Goal: Task Accomplishment & Management: Manage account settings

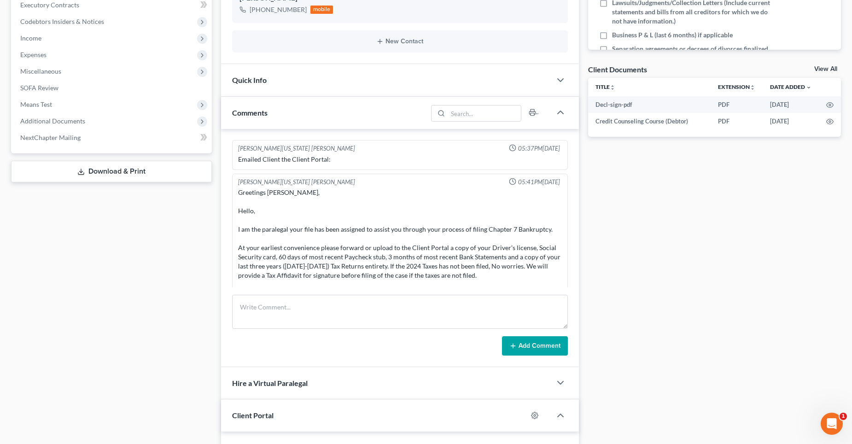
scroll to position [3553, 0]
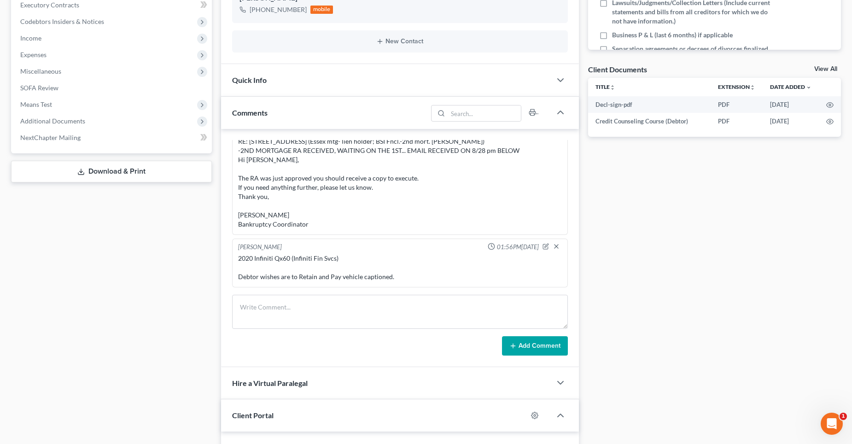
click at [630, 209] on div "Docs Tasks Events Timer 12% Completed Nothing here yet! Signed Engagement Debto…" at bounding box center [714, 200] width 262 height 786
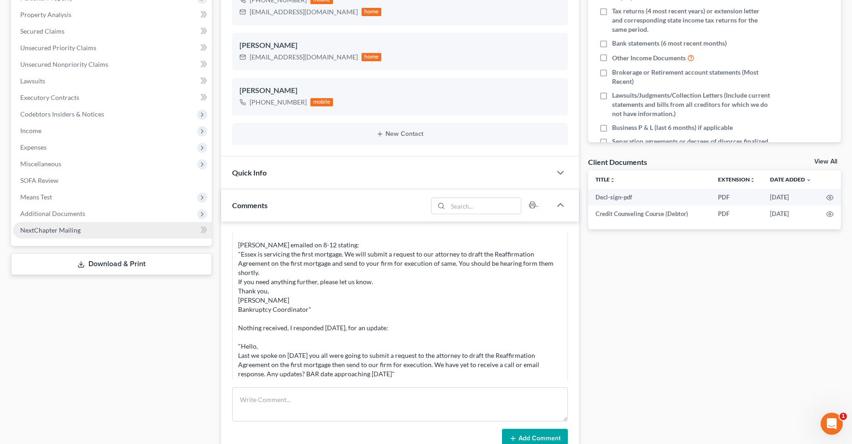
scroll to position [0, 0]
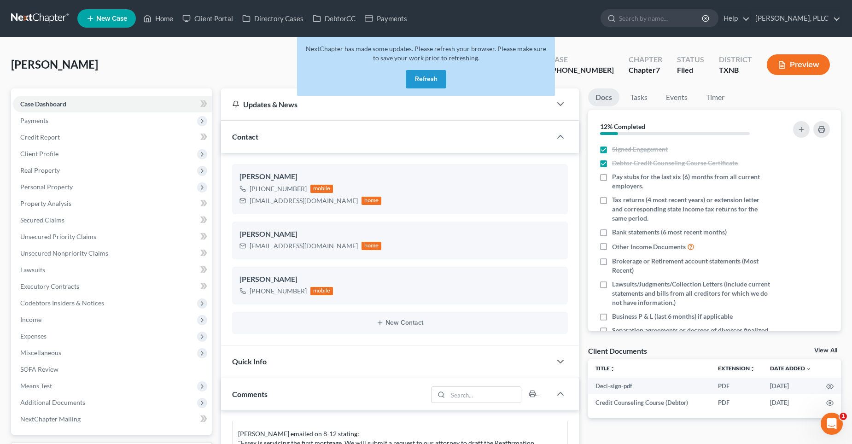
click at [426, 76] on button "Refresh" at bounding box center [426, 79] width 41 height 18
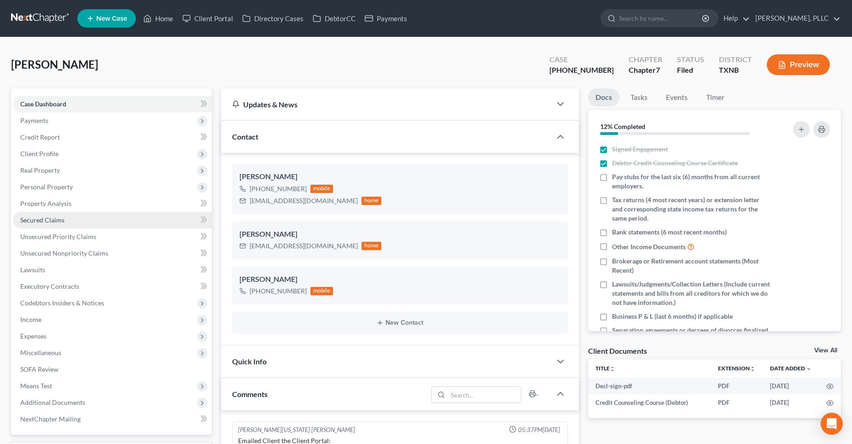
scroll to position [3553, 0]
click at [67, 215] on link "Secured Claims" at bounding box center [112, 220] width 199 height 17
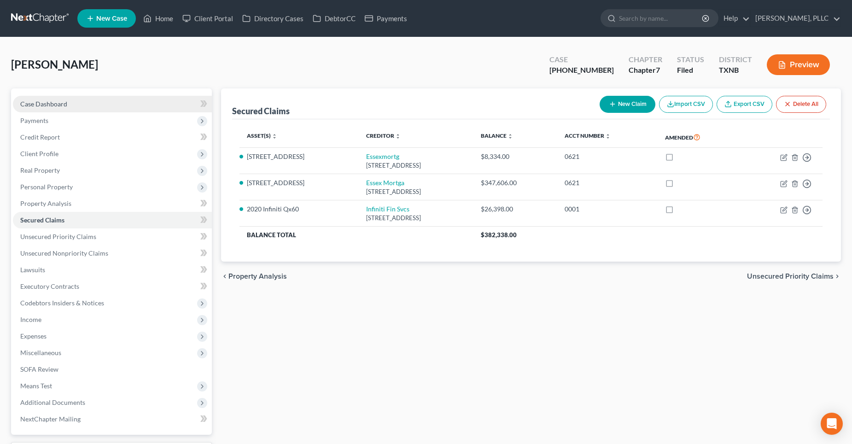
drag, startPoint x: 56, startPoint y: 104, endPoint x: 73, endPoint y: 105, distance: 16.7
click at [57, 104] on span "Case Dashboard" at bounding box center [43, 104] width 47 height 8
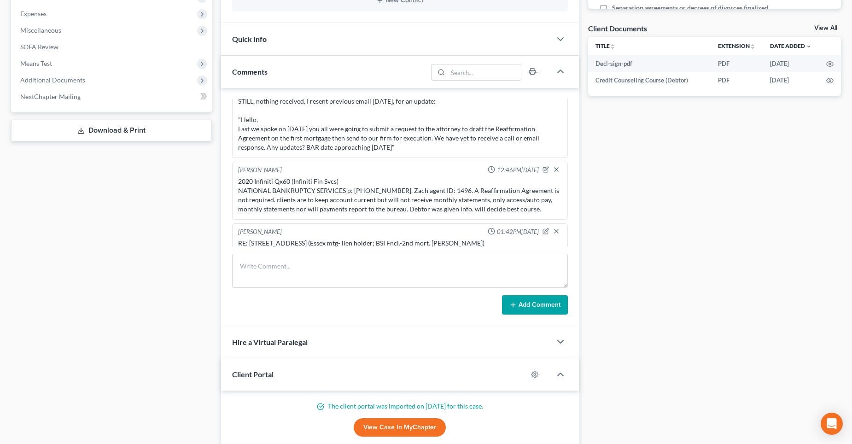
scroll to position [3415, 0]
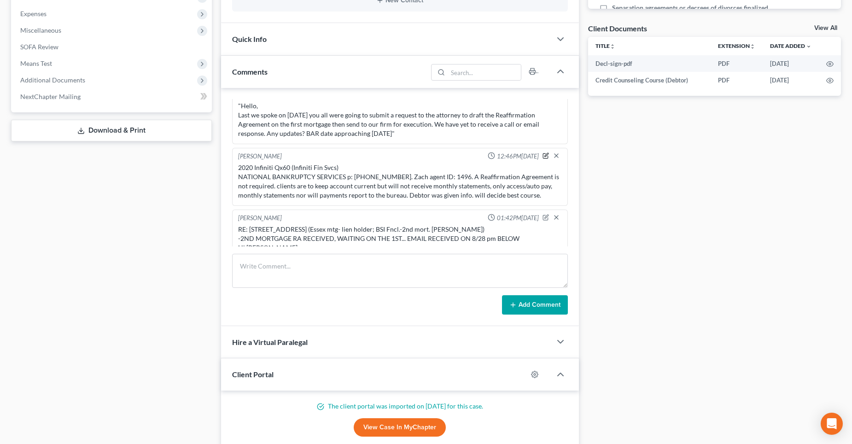
click at [542, 159] on icon "button" at bounding box center [545, 155] width 6 height 6
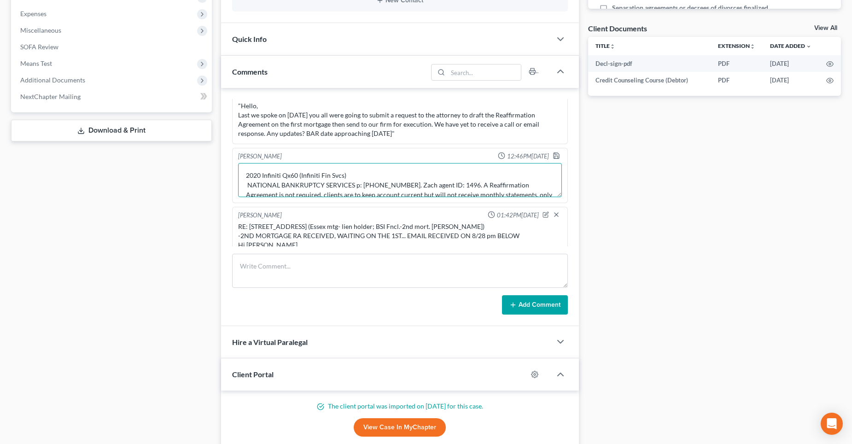
click at [462, 191] on textarea "2020 Infiniti Qx60 (Infiniti Fin Svcs) NATIONAL BANKRUPTCY SERVICES p: [PHONE_N…" at bounding box center [400, 180] width 324 height 34
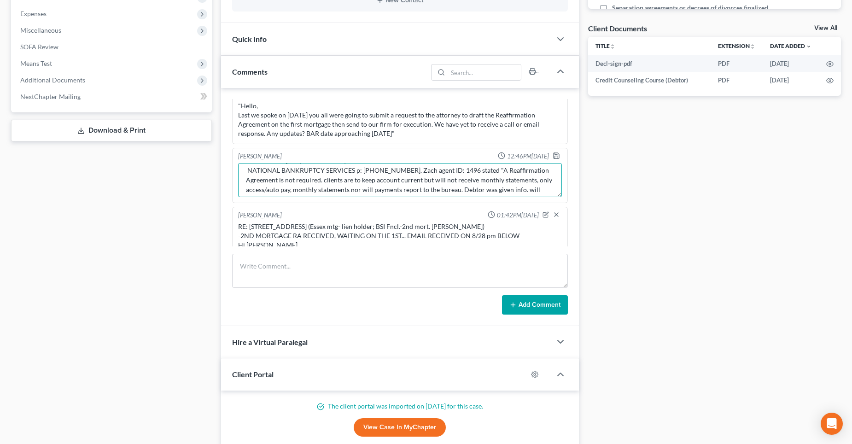
scroll to position [29, 0]
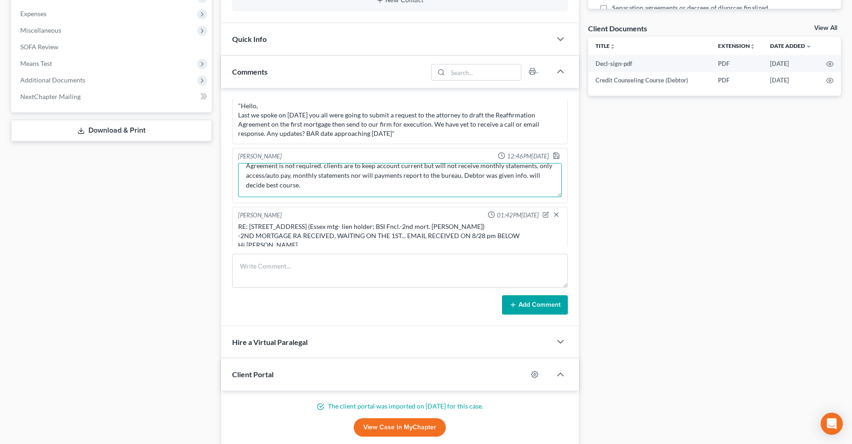
drag, startPoint x: 319, startPoint y: 175, endPoint x: 324, endPoint y: 174, distance: 4.7
click at [320, 175] on textarea "2020 Infiniti Qx60 (Infiniti Fin Svcs) NATIONAL BANKRUPTCY SERVICES p: [PHONE_N…" at bounding box center [400, 180] width 324 height 34
drag, startPoint x: 255, startPoint y: 186, endPoint x: 268, endPoint y: 183, distance: 13.4
click at [255, 186] on textarea "2020 Infiniti Qx60 (Infiniti Fin Svcs) NATIONAL BANKRUPTCY SERVICES p: [PHONE_N…" at bounding box center [400, 180] width 324 height 34
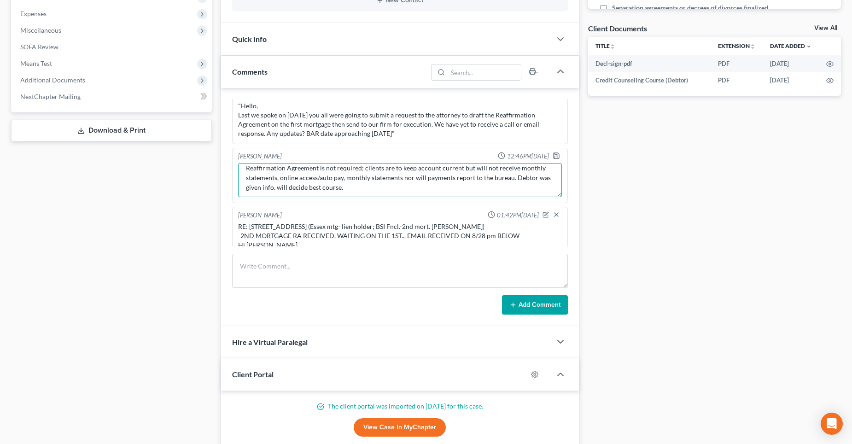
click at [478, 187] on textarea "2020 Infiniti Qx60 (Infiniti Fin Svcs) NATIONAL BANKRUPTCY SERVICES p: [PHONE_N…" at bounding box center [400, 180] width 324 height 34
type textarea "2020 Infiniti Qx60 (Infiniti Fin Svcs) NATIONAL BANKRUPTCY SERVICES p: [PHONE_N…"
click at [552, 159] on icon "button" at bounding box center [555, 155] width 7 height 7
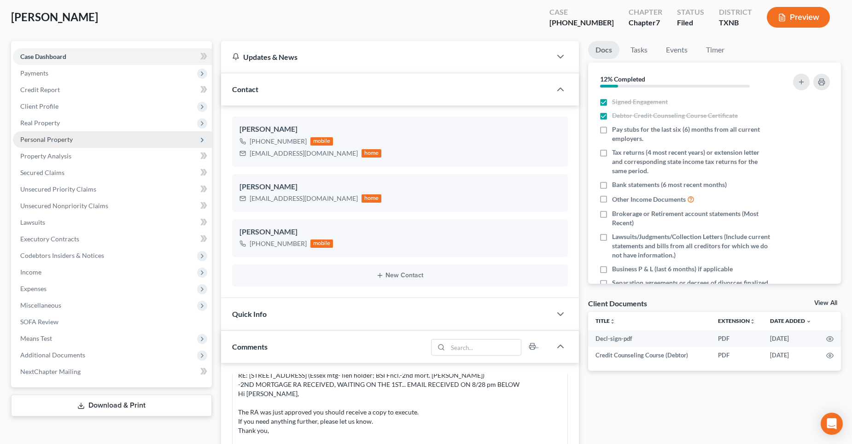
scroll to position [46, 0]
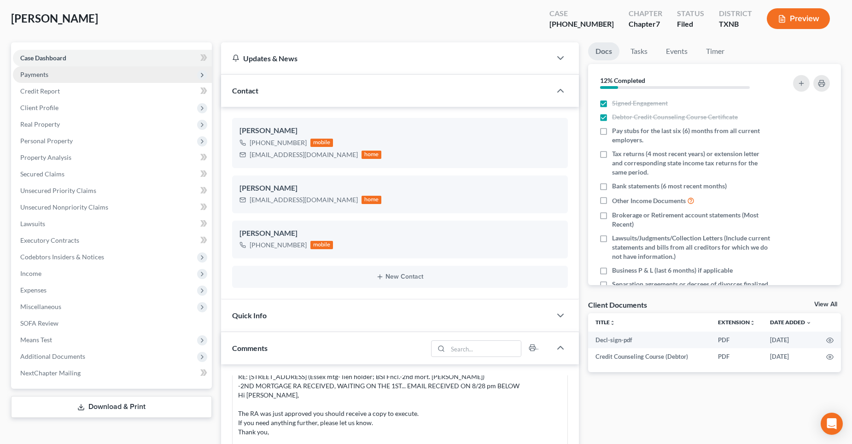
click at [68, 75] on span "Payments" at bounding box center [112, 74] width 199 height 17
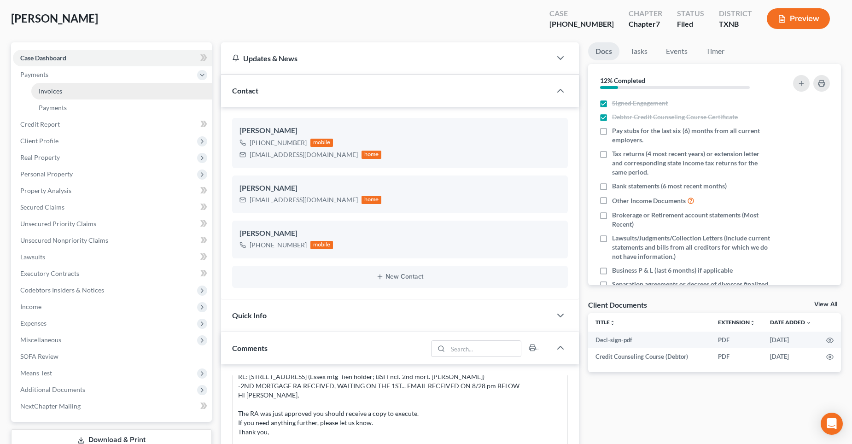
click at [74, 91] on link "Invoices" at bounding box center [121, 91] width 180 height 17
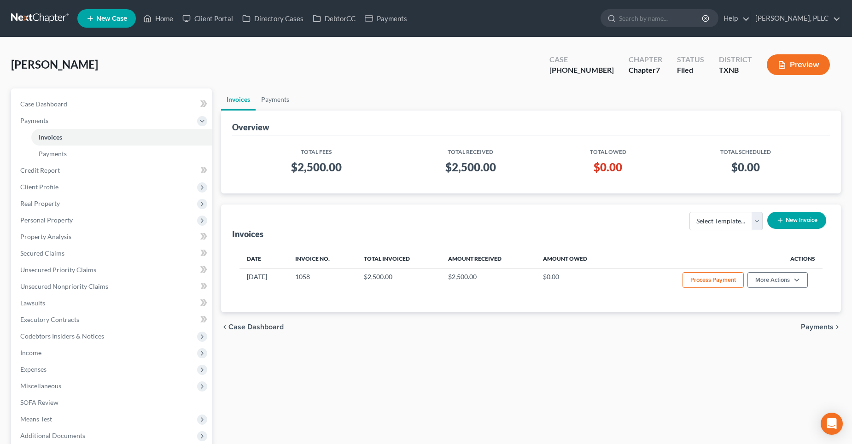
click at [795, 220] on button "New Invoice" at bounding box center [796, 220] width 59 height 17
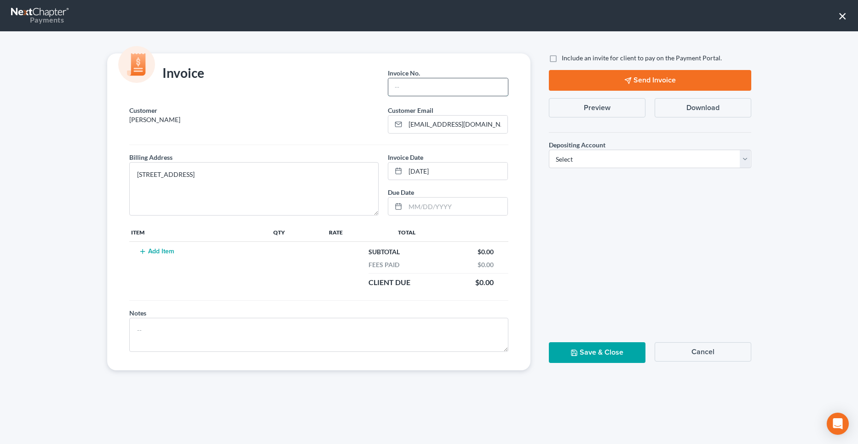
click at [421, 88] on input "text" at bounding box center [448, 86] width 119 height 17
type input "K029"
click at [159, 249] on button "Add Item" at bounding box center [157, 251] width 41 height 7
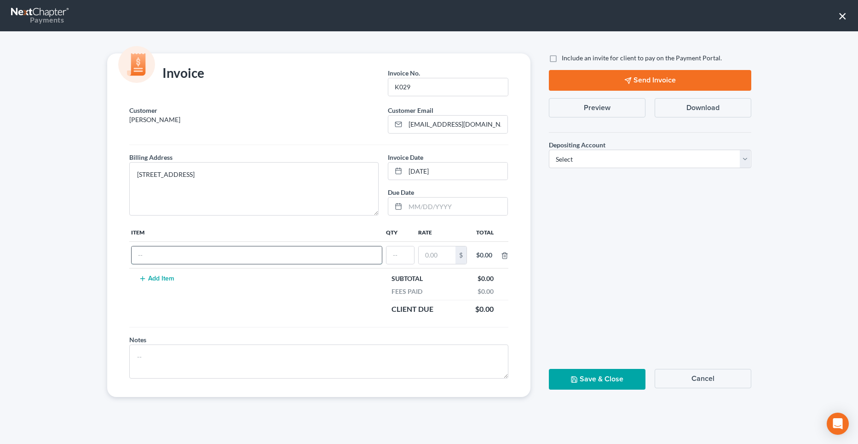
click at [159, 253] on input "text" at bounding box center [257, 254] width 250 height 17
drag, startPoint x: 283, startPoint y: 171, endPoint x: 138, endPoint y: 176, distance: 145.1
click at [138, 176] on textarea "[STREET_ADDRESS]" at bounding box center [254, 188] width 250 height 53
click at [258, 253] on input "Reaffirmation Agreement: Property" at bounding box center [257, 254] width 250 height 17
paste input "[STREET_ADDRESS]"
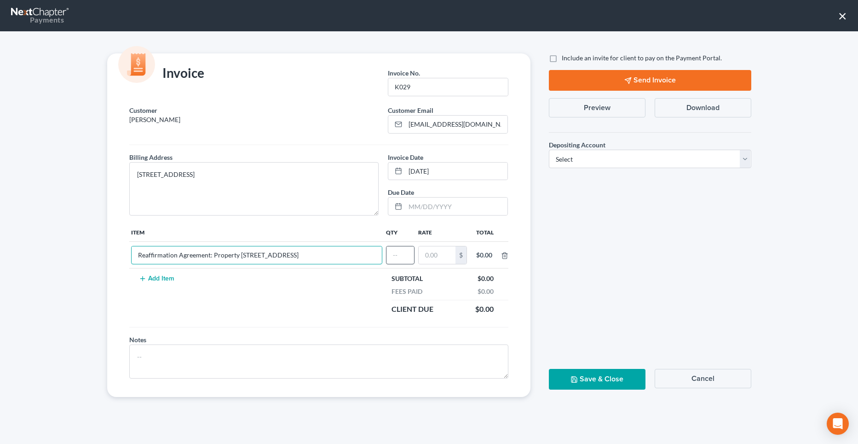
type input "Reaffirmation Agreement: Property [STREET_ADDRESS]"
click at [393, 260] on input "text" at bounding box center [401, 254] width 28 height 17
type input "01"
click at [448, 251] on input "text" at bounding box center [437, 254] width 37 height 17
type input "65.00"
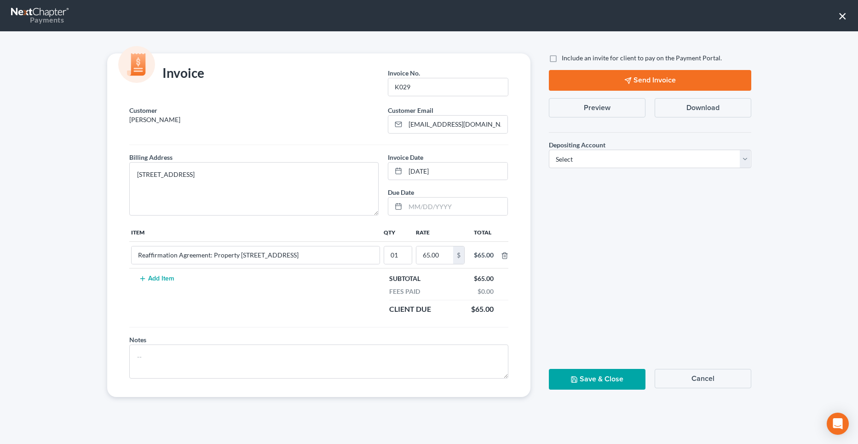
click at [562, 59] on label "Include an invite for client to pay on the Payment Portal." at bounding box center [642, 57] width 160 height 9
click at [566, 59] on input "Include an invite for client to pay on the Payment Portal." at bounding box center [569, 56] width 6 height 6
checkbox input "true"
drag, startPoint x: 671, startPoint y: 160, endPoint x: 667, endPoint y: 164, distance: 5.2
click at [671, 160] on select "Select Operation Trust" at bounding box center [650, 159] width 203 height 18
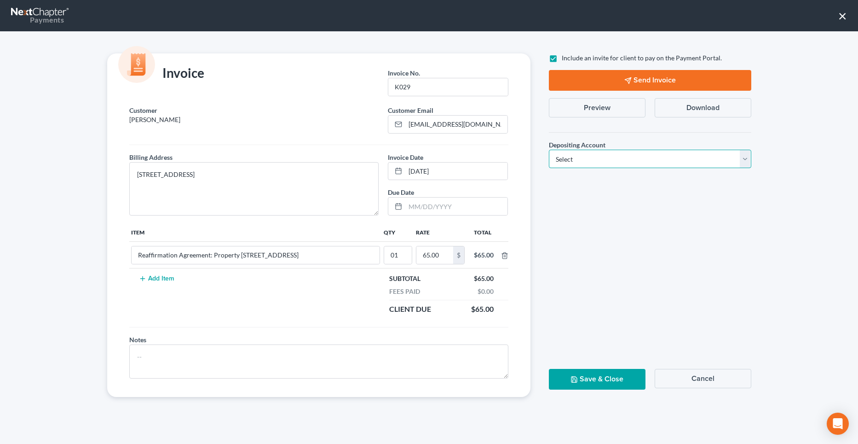
select select "1"
click at [549, 150] on select "Select Operation Trust" at bounding box center [650, 159] width 203 height 18
click at [627, 78] on icon "button" at bounding box center [628, 80] width 7 height 7
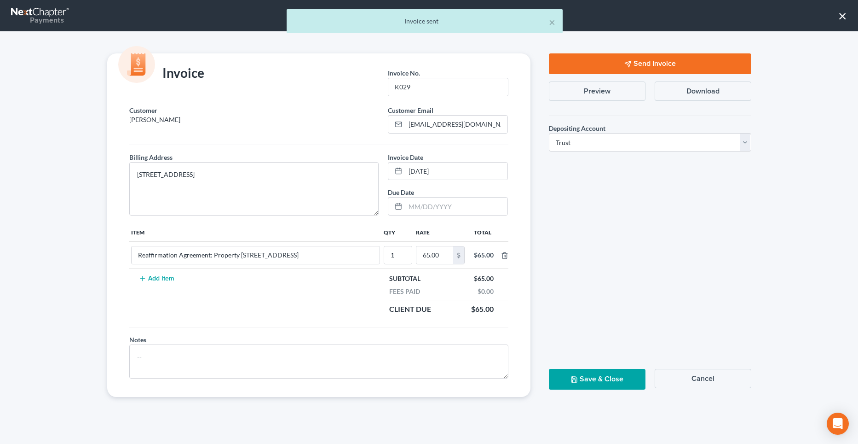
click at [608, 376] on button "Save & Close" at bounding box center [597, 379] width 97 height 21
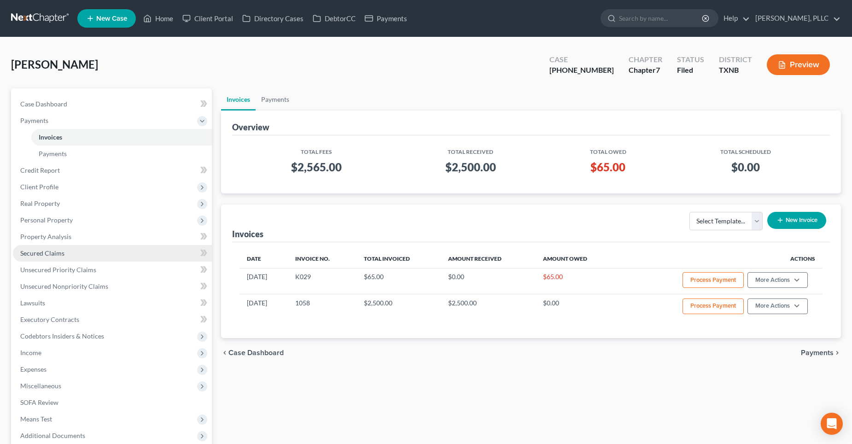
click at [72, 249] on link "Secured Claims" at bounding box center [112, 253] width 199 height 17
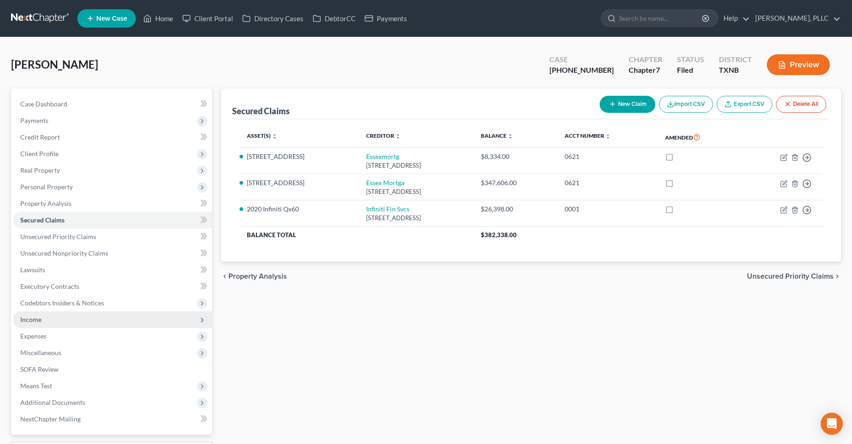
click at [60, 319] on span "Income" at bounding box center [112, 319] width 199 height 17
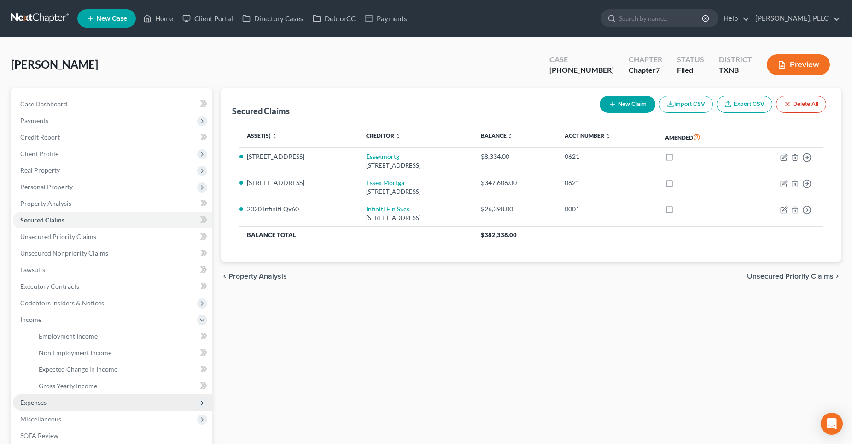
click at [51, 394] on span "Expenses" at bounding box center [112, 402] width 199 height 17
click at [64, 381] on link "Personal" at bounding box center [121, 385] width 180 height 17
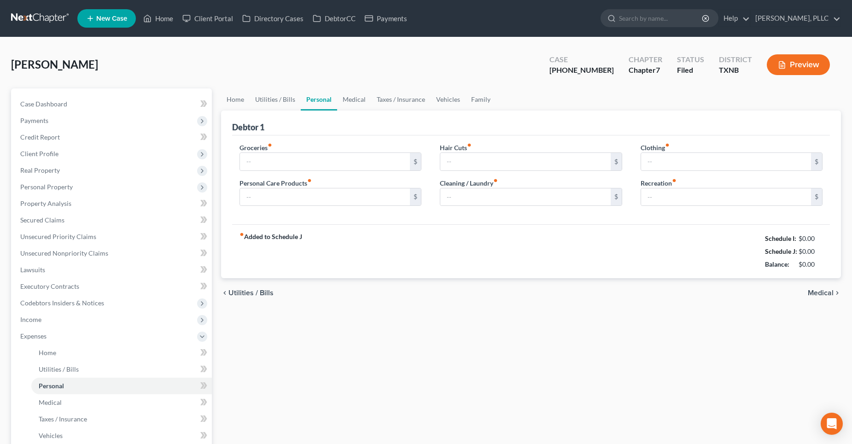
type input "800.00"
type input "200.00"
type input "0.00"
type input "75.00"
type input "100.00"
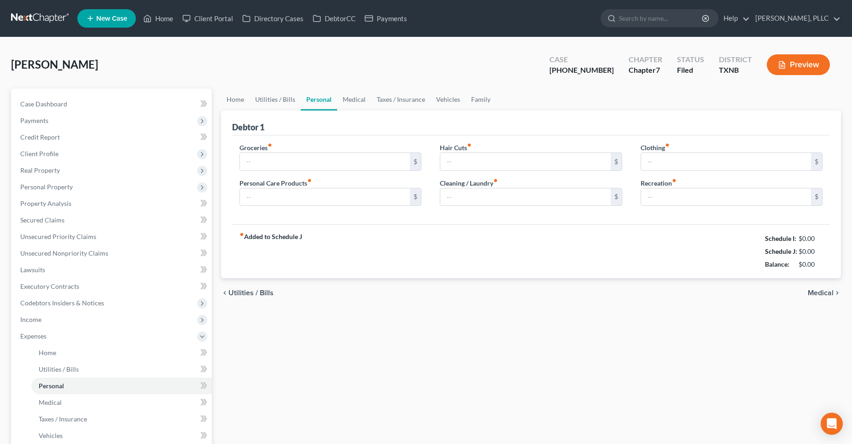
type input "100.00"
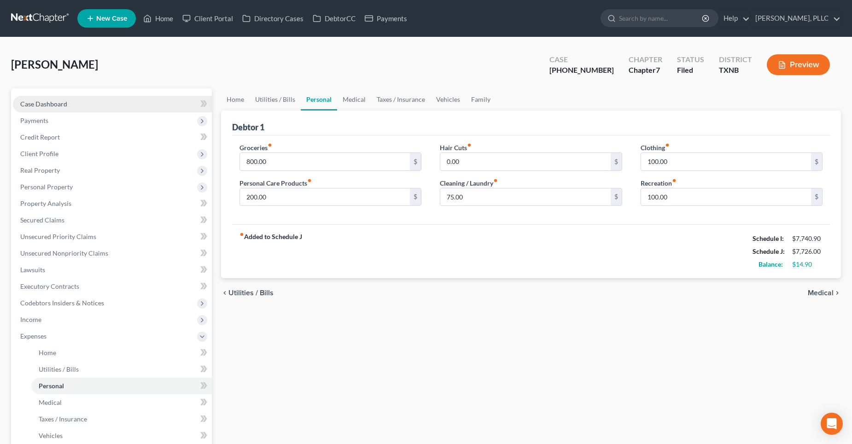
click at [70, 102] on link "Case Dashboard" at bounding box center [112, 104] width 199 height 17
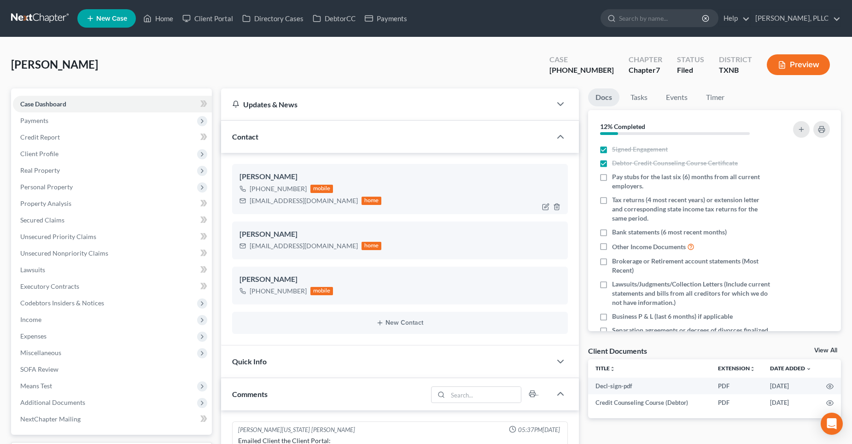
scroll to position [3553, 0]
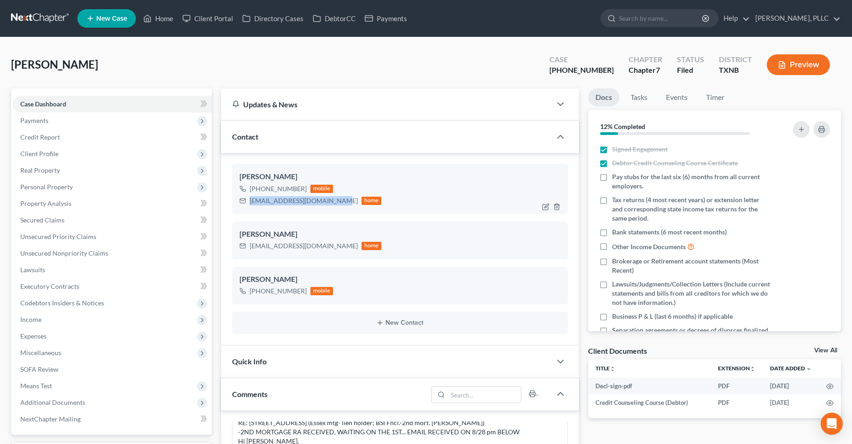
drag, startPoint x: 330, startPoint y: 200, endPoint x: 248, endPoint y: 205, distance: 82.1
click at [248, 205] on div "[EMAIL_ADDRESS][DOMAIN_NAME] home" at bounding box center [310, 201] width 142 height 12
copy div "[EMAIL_ADDRESS][DOMAIN_NAME]"
click at [161, 19] on link "Home" at bounding box center [158, 18] width 39 height 17
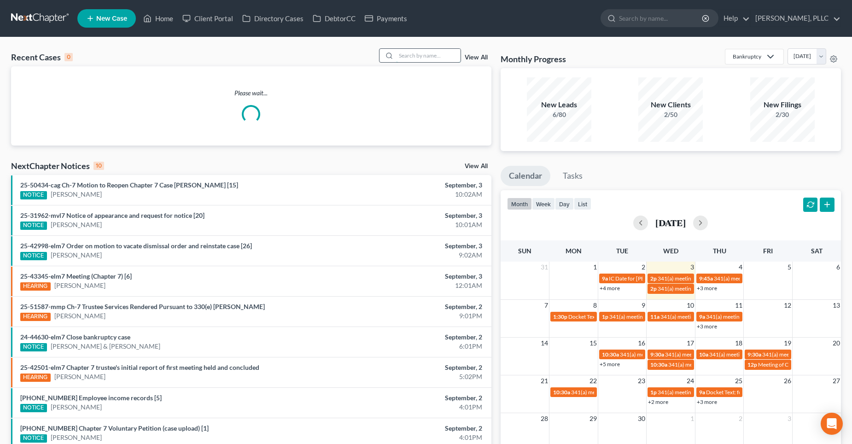
click at [412, 58] on input "search" at bounding box center [428, 55] width 64 height 13
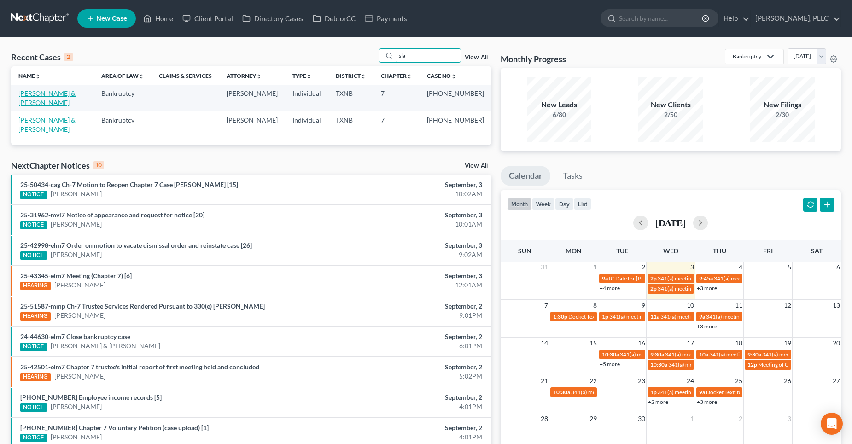
type input "sla"
click at [45, 91] on link "[PERSON_NAME] & [PERSON_NAME]" at bounding box center [46, 97] width 57 height 17
select select "4"
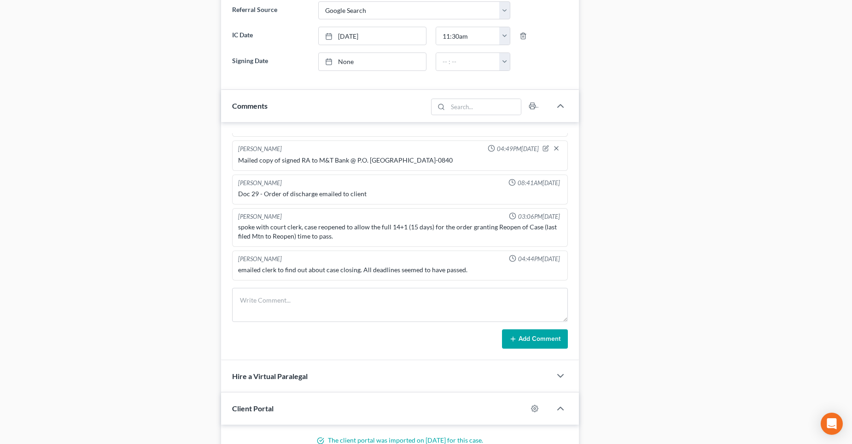
scroll to position [552, 0]
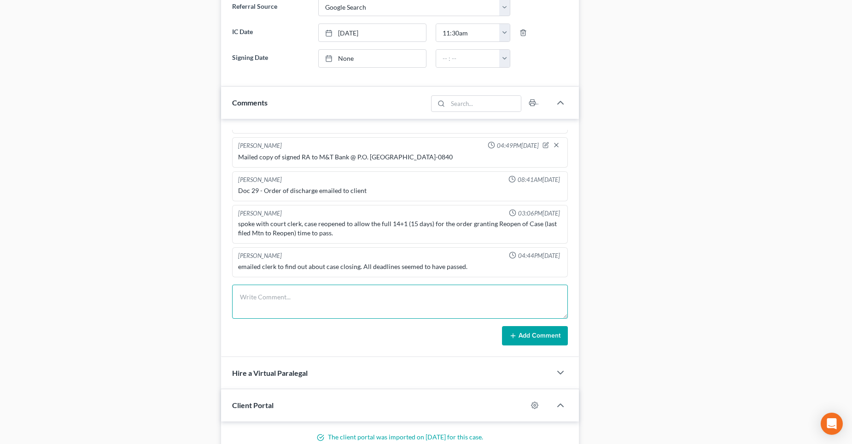
click at [278, 297] on textarea at bounding box center [400, 301] width 336 height 34
type textarea "J"
type textarea "P"
type textarea "J"
type textarea "Ms. [PERSON_NAME] requested status of case closed and the Judicial Support Spec…"
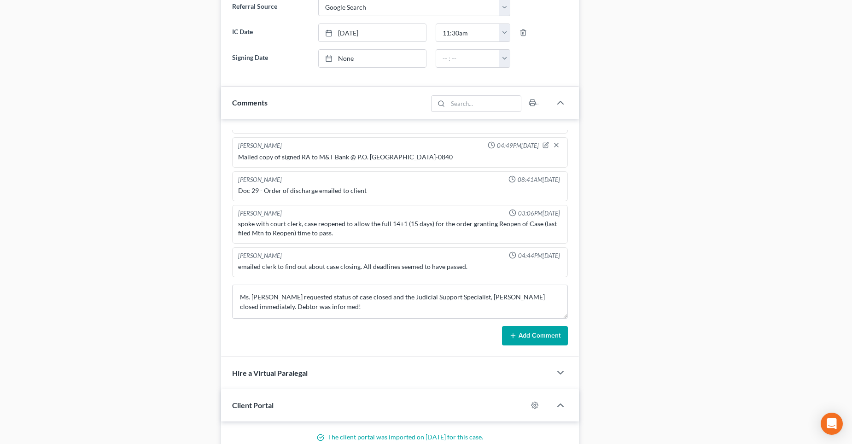
click at [522, 335] on button "Add Comment" at bounding box center [535, 335] width 66 height 19
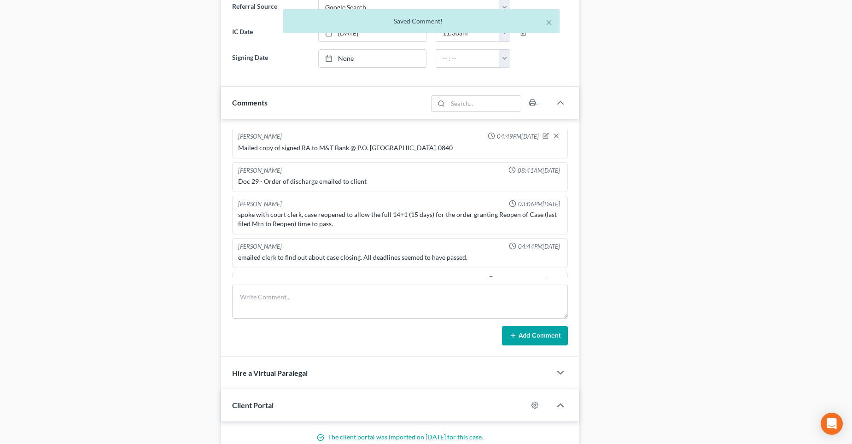
scroll to position [1889, 0]
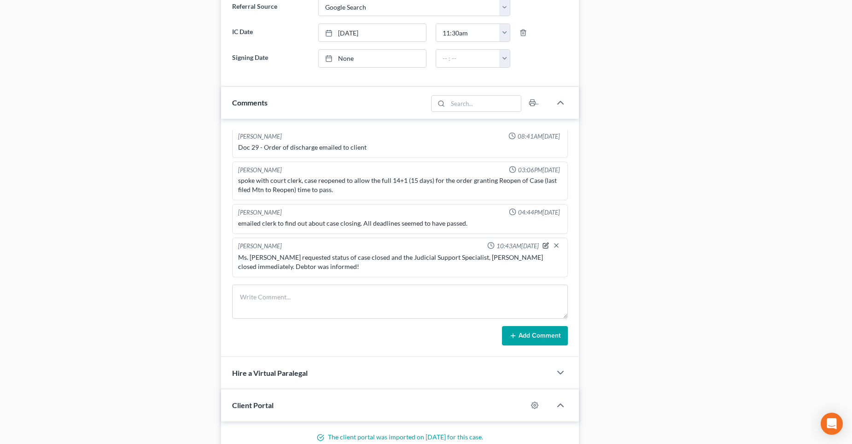
click at [544, 245] on icon "button" at bounding box center [546, 245] width 4 height 4
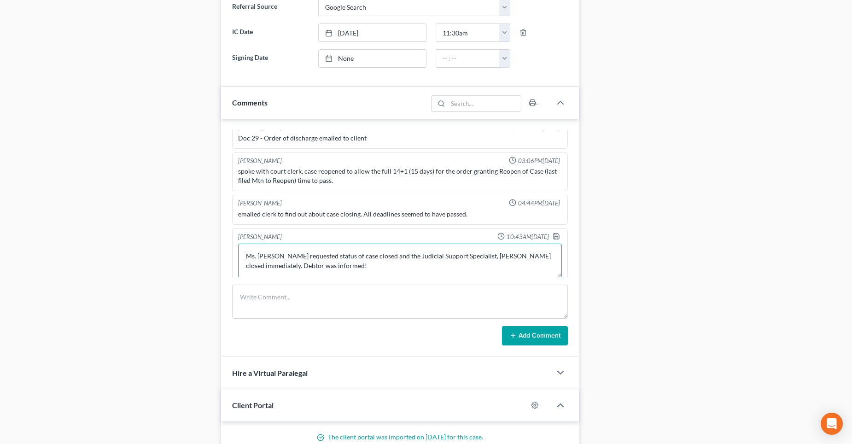
drag, startPoint x: 334, startPoint y: 273, endPoint x: 355, endPoint y: 275, distance: 20.9
click at [335, 273] on textarea "Ms. [PERSON_NAME] requested status of case closed and the Judicial Support Spec…" at bounding box center [400, 261] width 324 height 34
type textarea "Ms. [PERSON_NAME] requested status of case closed and the Judicial Support Spec…"
click at [554, 238] on polyline "button" at bounding box center [555, 236] width 3 height 2
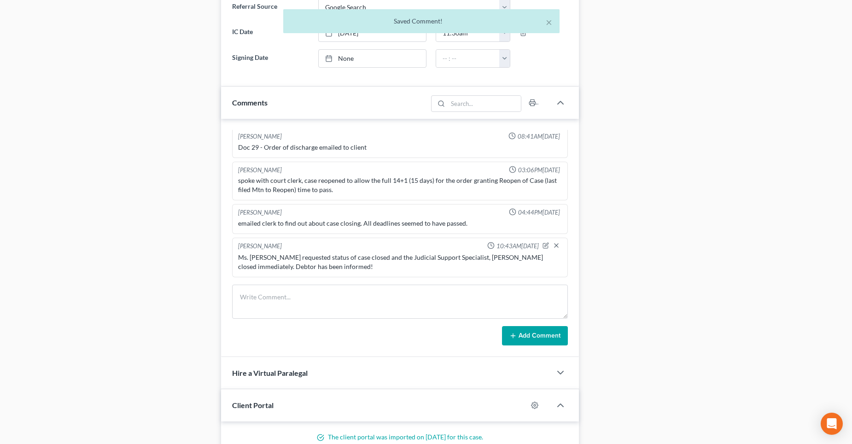
scroll to position [1889, 0]
click at [544, 246] on icon "button" at bounding box center [546, 245] width 4 height 4
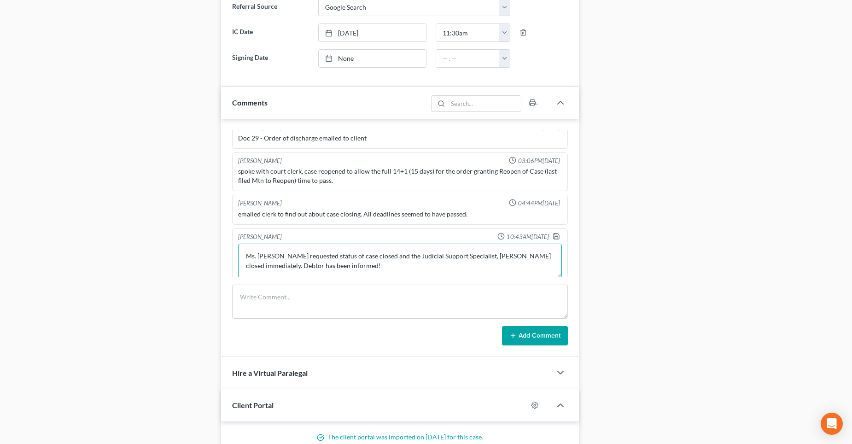
drag, startPoint x: 360, startPoint y: 263, endPoint x: 383, endPoint y: 261, distance: 23.6
click at [362, 263] on textarea "Ms. [PERSON_NAME] requested status of case closed and the Judicial Support Spec…" at bounding box center [400, 261] width 324 height 34
type textarea "Ms. [PERSON_NAME] requested status of "case closed" and the Judicial Support Sp…"
click at [552, 240] on icon "button" at bounding box center [555, 235] width 7 height 7
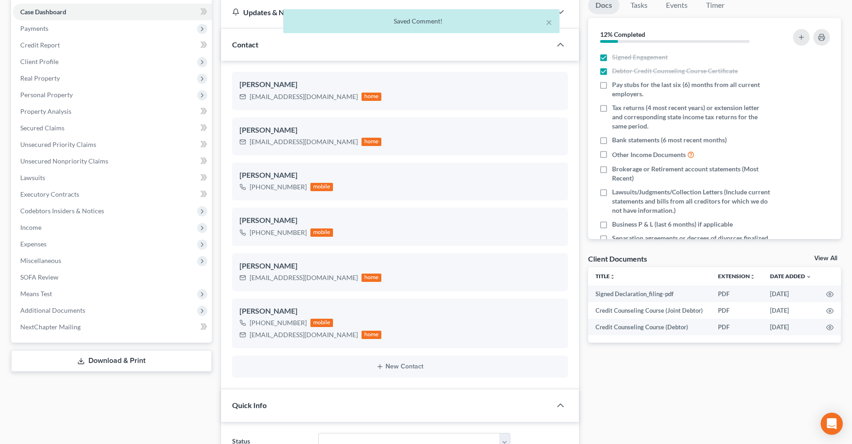
scroll to position [0, 0]
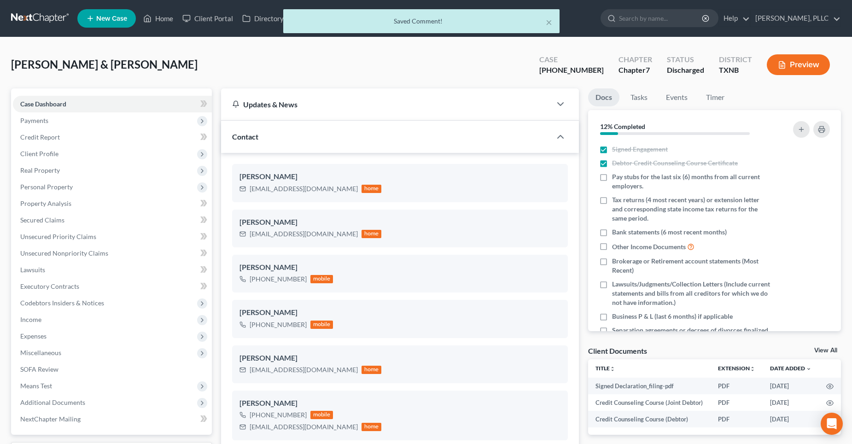
click at [160, 19] on div "× Saved Comment!" at bounding box center [421, 23] width 852 height 29
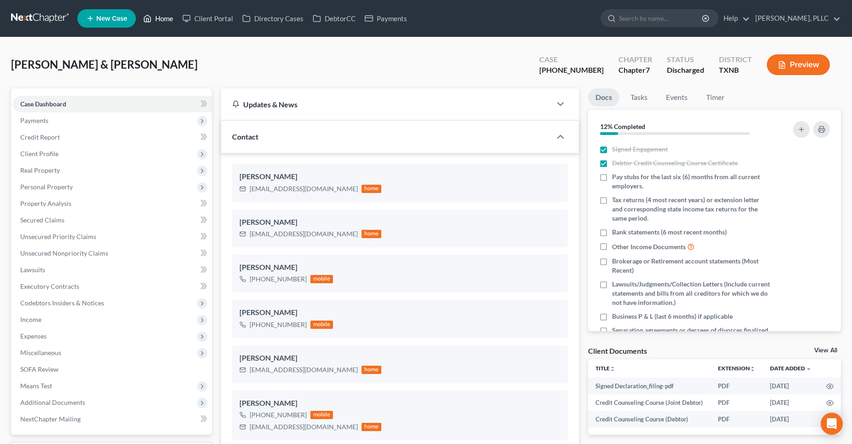
click at [163, 19] on link "Home" at bounding box center [158, 18] width 39 height 17
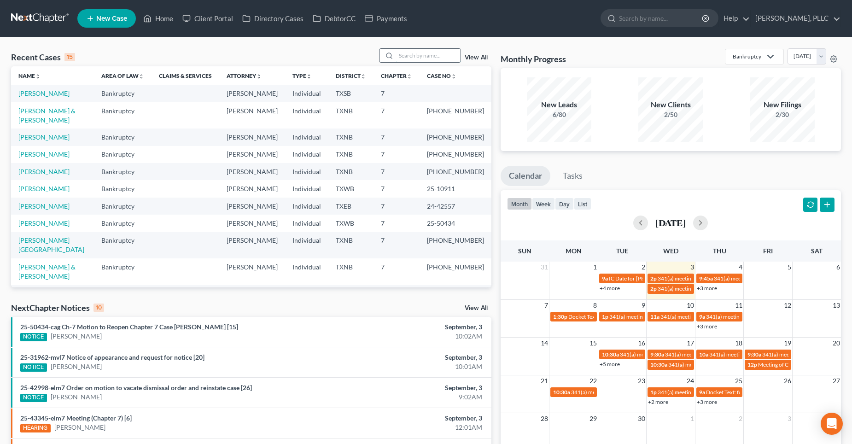
click at [424, 56] on input "search" at bounding box center [428, 55] width 64 height 13
type input "[PERSON_NAME]"
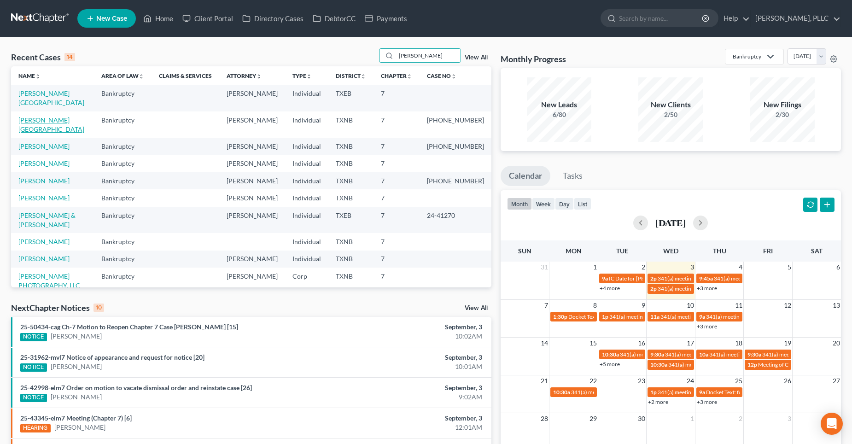
click at [61, 116] on link "[PERSON_NAME][GEOGRAPHIC_DATA]" at bounding box center [51, 124] width 66 height 17
select select "6"
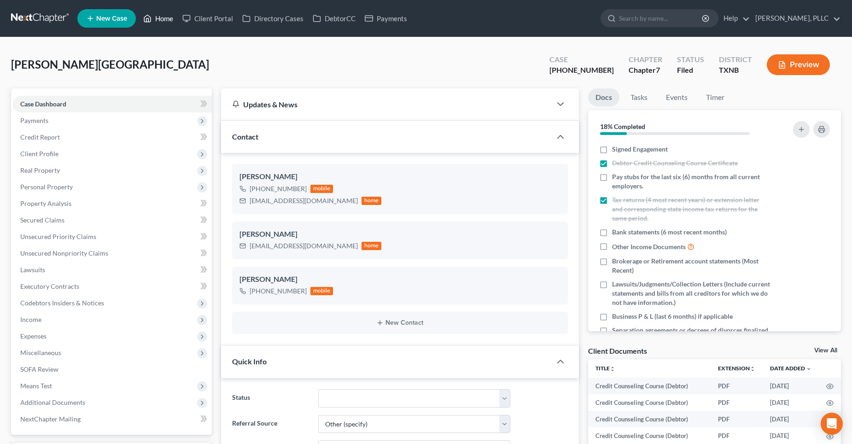
click at [162, 18] on link "Home" at bounding box center [158, 18] width 39 height 17
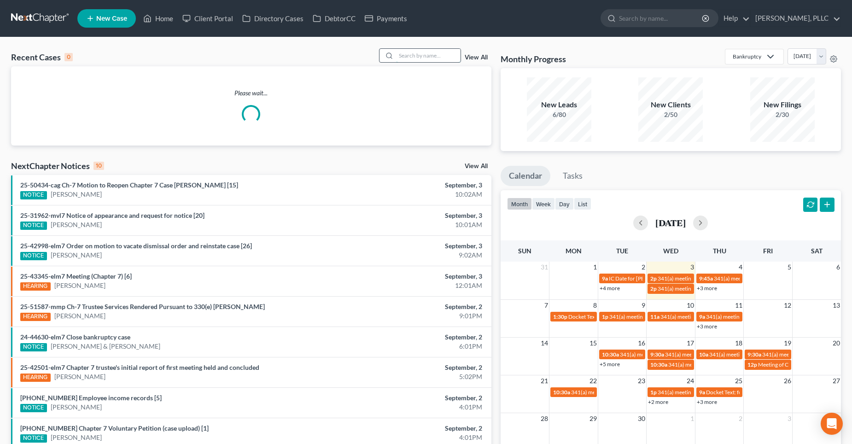
click at [405, 57] on input "search" at bounding box center [428, 55] width 64 height 13
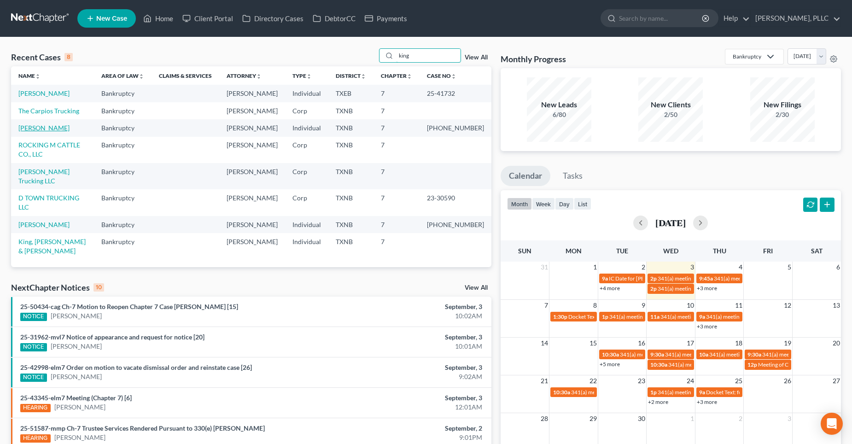
type input "king"
click at [52, 126] on link "[PERSON_NAME]" at bounding box center [43, 128] width 51 height 8
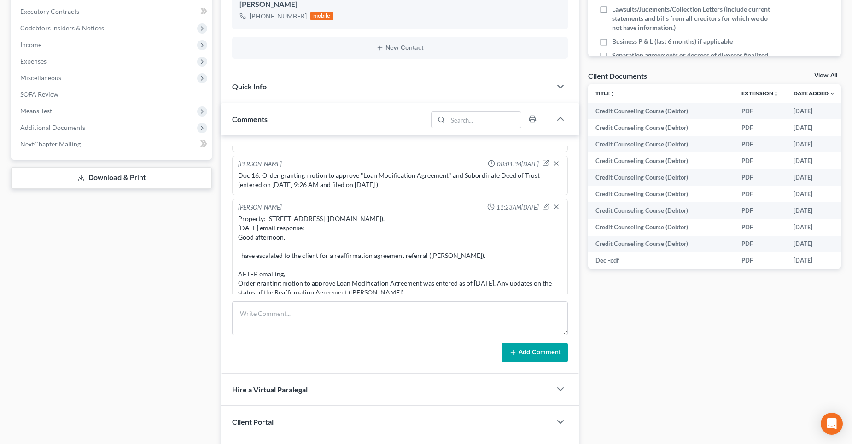
scroll to position [276, 0]
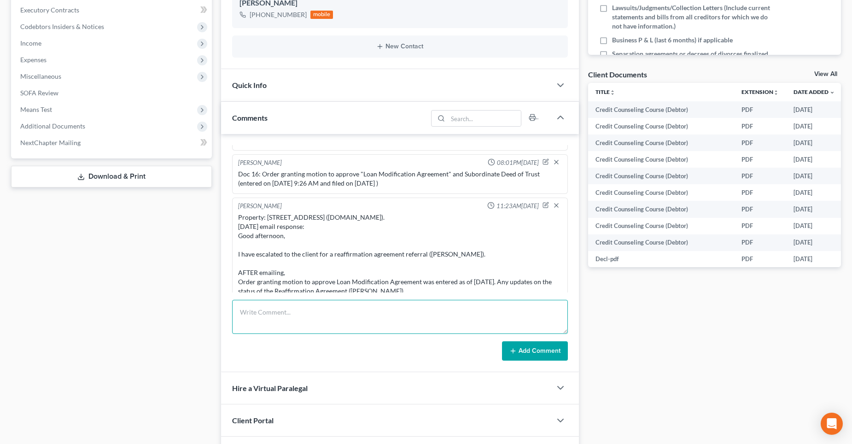
drag, startPoint x: 490, startPoint y: 319, endPoint x: 493, endPoint y: 314, distance: 5.1
click at [490, 318] on textarea at bounding box center [400, 317] width 336 height 34
type textarea "e"
paste textarea "Greetings, Any update concerning the captioned debtor. BAR [DATE]"
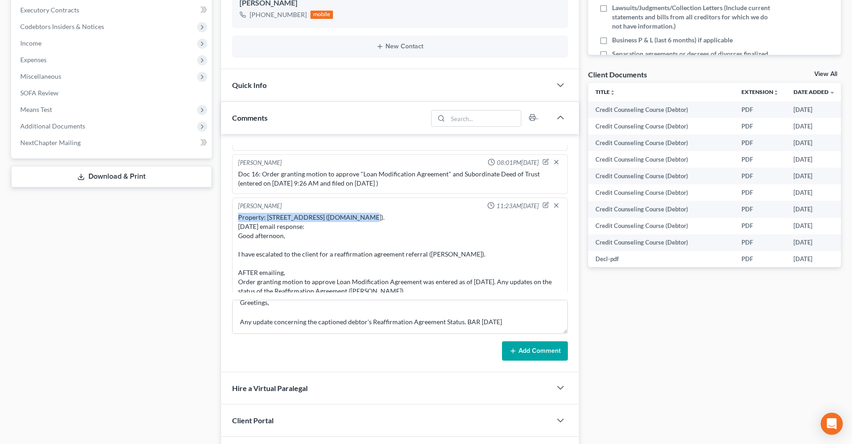
drag, startPoint x: 237, startPoint y: 209, endPoint x: 359, endPoint y: 209, distance: 122.4
click at [359, 211] on div "Property: [STREET_ADDRESS] ([DOMAIN_NAME]). [DATE] email response: Good afterno…" at bounding box center [399, 254] width 327 height 87
drag, startPoint x: 359, startPoint y: 209, endPoint x: 353, endPoint y: 208, distance: 6.6
copy div "Property: [STREET_ADDRESS] ([DOMAIN_NAME])."
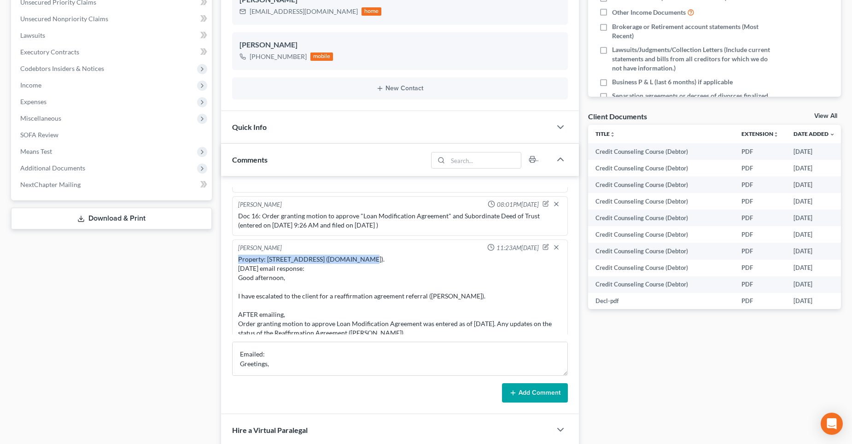
scroll to position [230, 0]
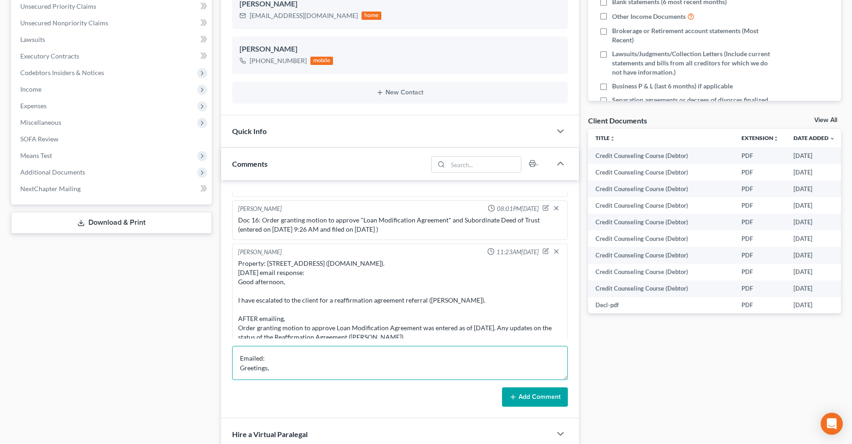
click at [253, 349] on textarea "Emailed: Greetings, Any update concerning the captioned debtor's Reaffirmation …" at bounding box center [400, 363] width 336 height 34
click at [238, 352] on textarea "Emailed: Greetings, Any update concerning the captioned debtor's Reaffirmation …" at bounding box center [400, 363] width 336 height 34
paste textarea "Property: [STREET_ADDRESS] ([DOMAIN_NAME])."
type textarea "Property: [STREET_ADDRESS] ([DOMAIN_NAME]). Emailed: Greetings, Any update conc…"
click at [526, 395] on button "Add Comment" at bounding box center [535, 396] width 66 height 19
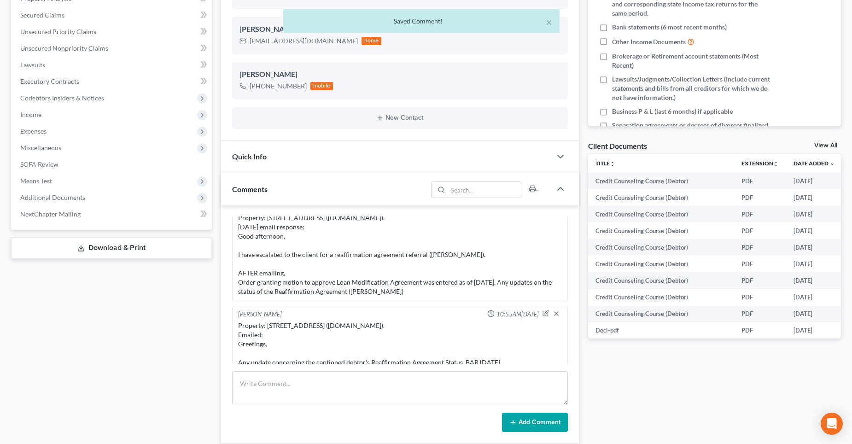
scroll to position [184, 0]
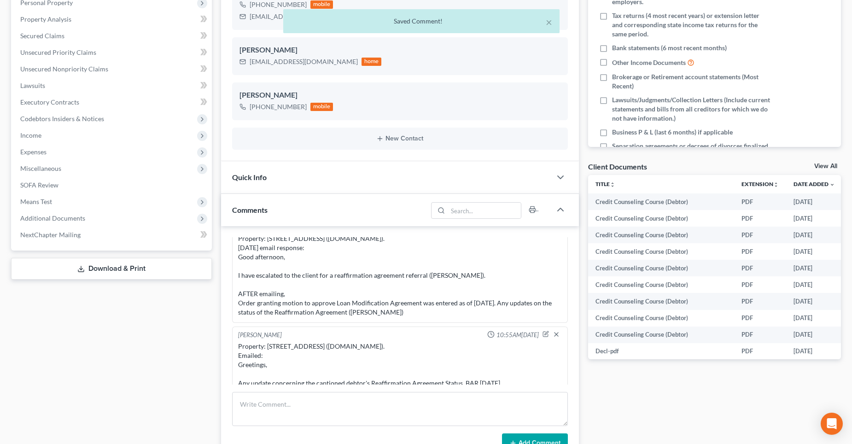
click at [60, 36] on div "× Saved Comment!" at bounding box center [421, 23] width 852 height 29
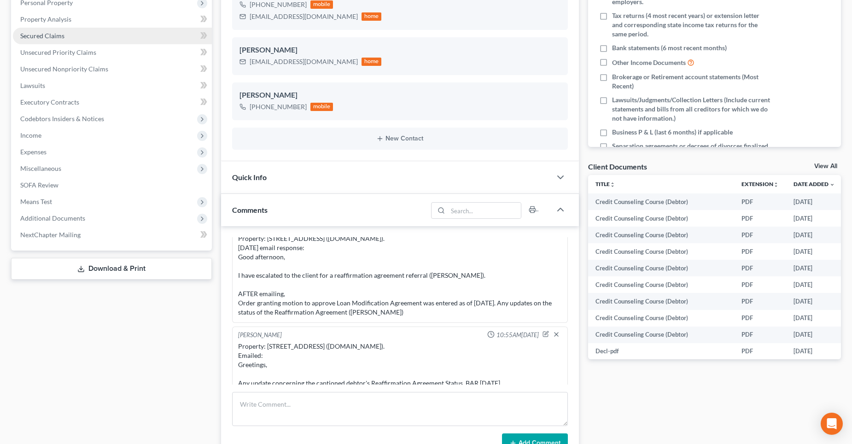
click at [36, 35] on span "Secured Claims" at bounding box center [42, 36] width 44 height 8
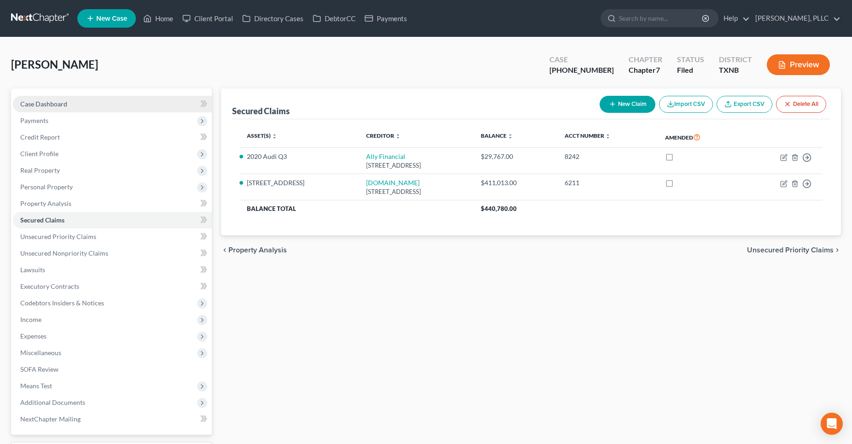
click at [57, 104] on span "Case Dashboard" at bounding box center [43, 104] width 47 height 8
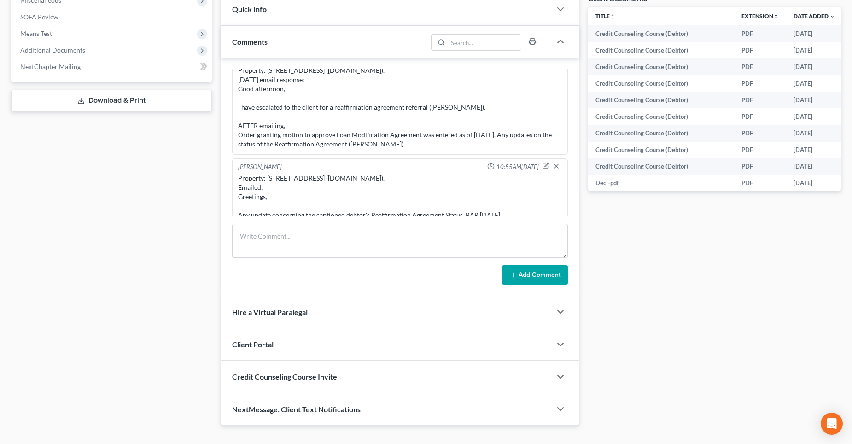
scroll to position [368, 0]
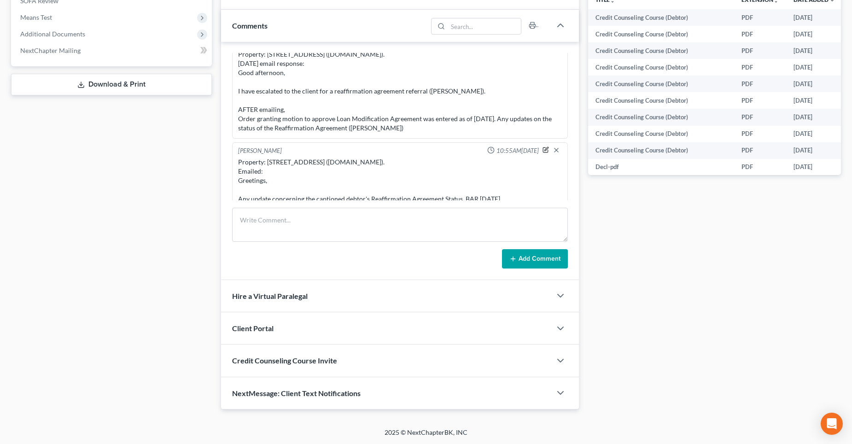
click at [544, 147] on icon "button" at bounding box center [546, 149] width 4 height 4
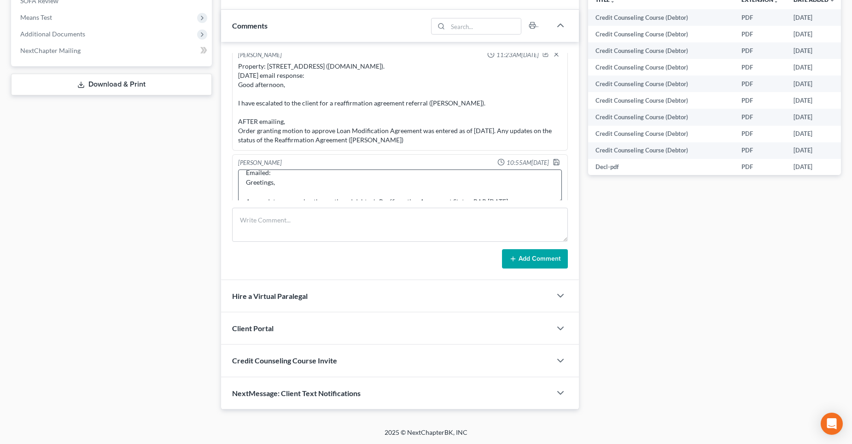
scroll to position [29, 0]
click at [451, 181] on textarea "Property: [STREET_ADDRESS] ([DOMAIN_NAME]). Emailed: Greetings, Any update conc…" at bounding box center [400, 186] width 324 height 34
type textarea "Property: [STREET_ADDRESS] ([DOMAIN_NAME]). Emailed: Greetings, Any update conc…"
click at [552, 158] on icon "button" at bounding box center [555, 161] width 7 height 7
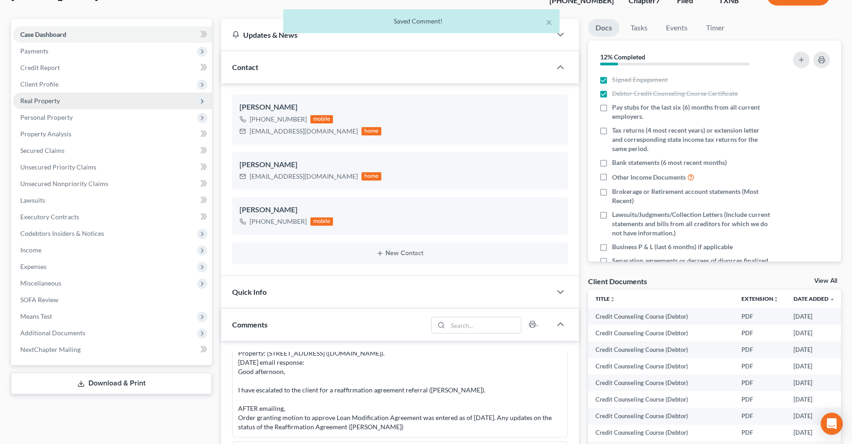
scroll to position [0, 0]
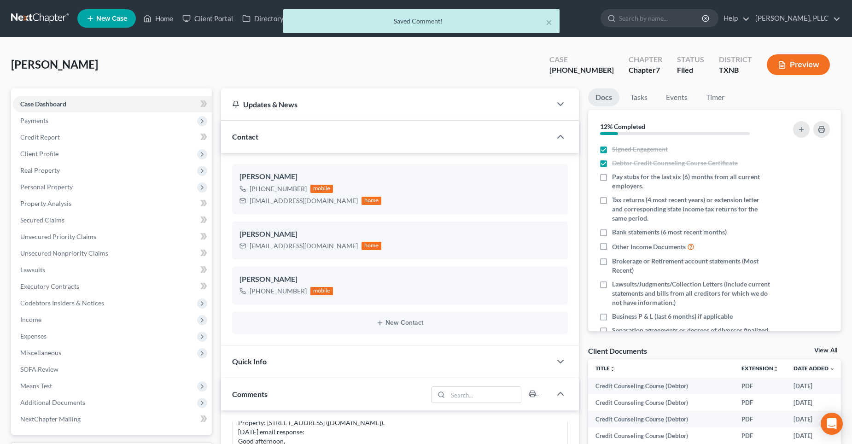
click at [165, 21] on div "× Saved Comment!" at bounding box center [421, 23] width 852 height 29
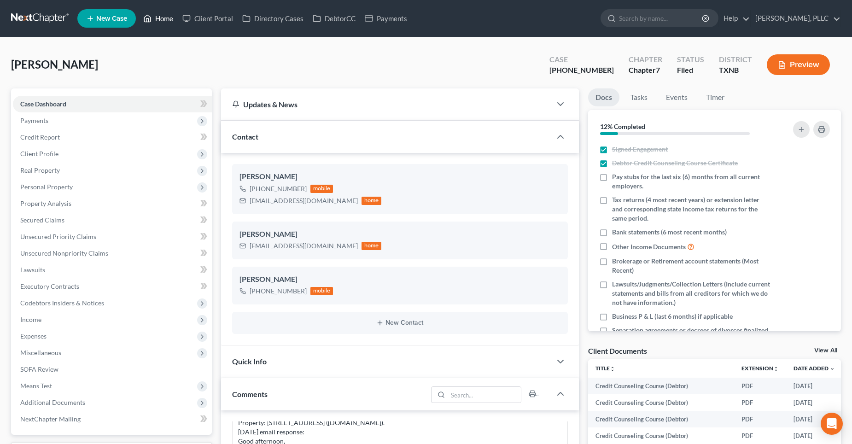
click at [165, 19] on link "Home" at bounding box center [158, 18] width 39 height 17
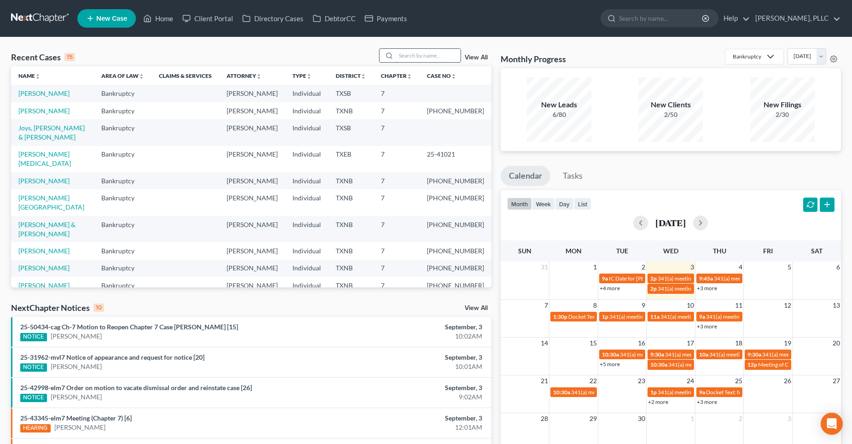
click at [413, 54] on input "search" at bounding box center [428, 55] width 64 height 13
type input "chalmers"
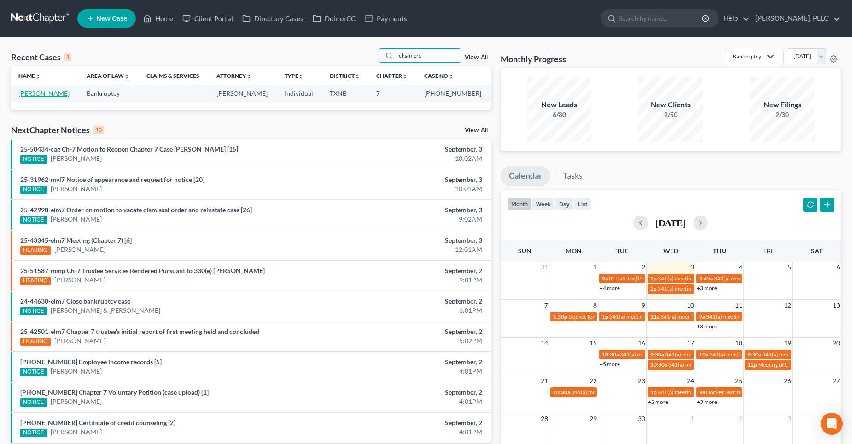
click at [38, 94] on link "[PERSON_NAME]" at bounding box center [43, 93] width 51 height 8
select select "1"
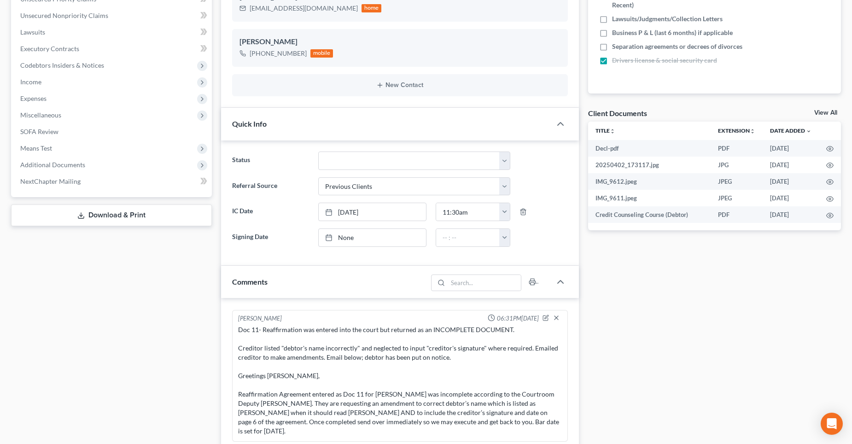
scroll to position [138, 0]
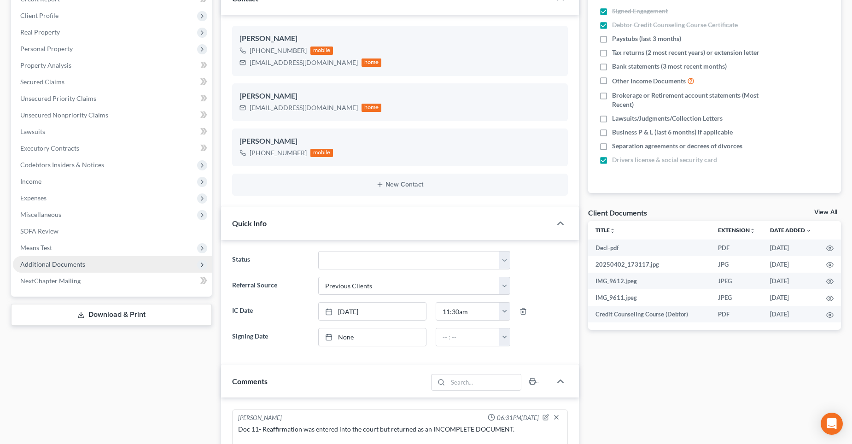
click at [57, 263] on span "Additional Documents" at bounding box center [52, 264] width 65 height 8
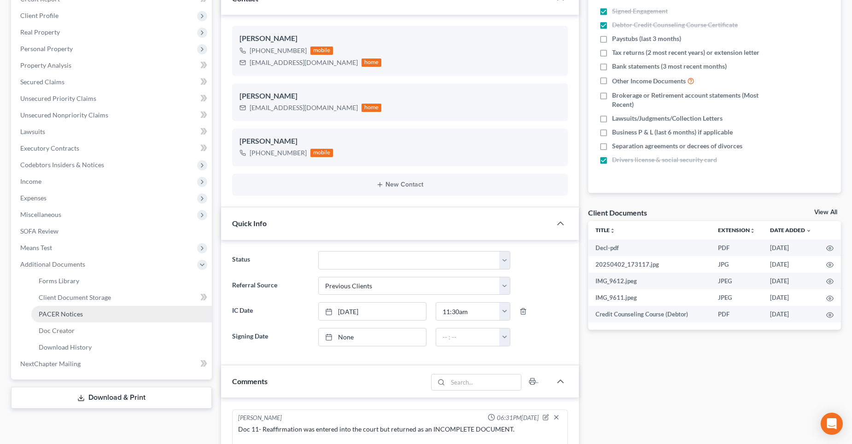
click at [66, 314] on span "PACER Notices" at bounding box center [61, 314] width 44 height 8
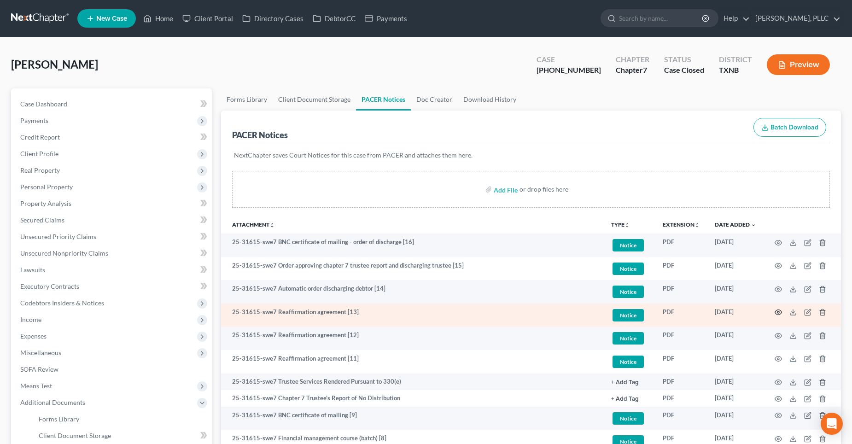
click at [777, 313] on circle "button" at bounding box center [778, 312] width 2 height 2
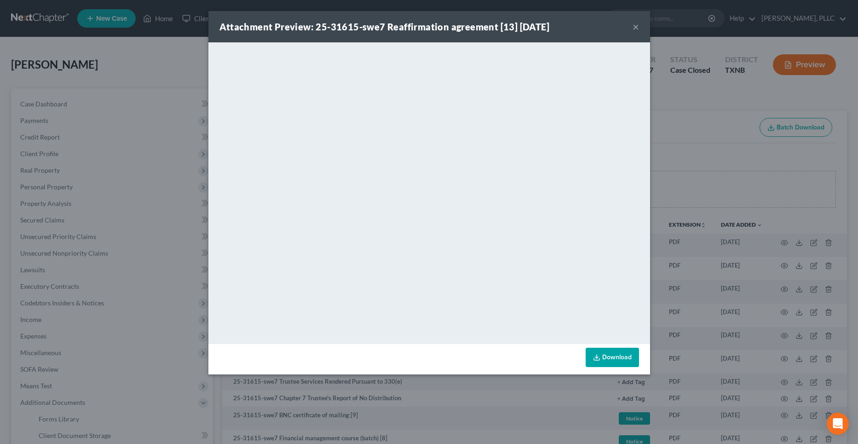
click at [636, 27] on button "×" at bounding box center [636, 26] width 6 height 11
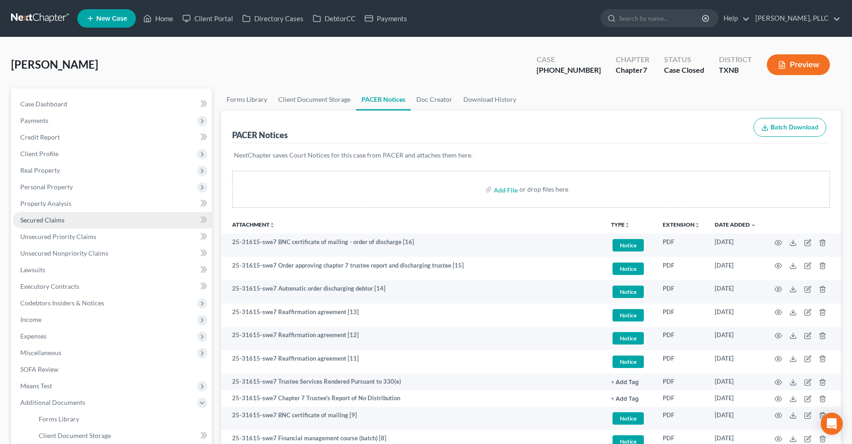
click at [40, 221] on span "Secured Claims" at bounding box center [42, 220] width 44 height 8
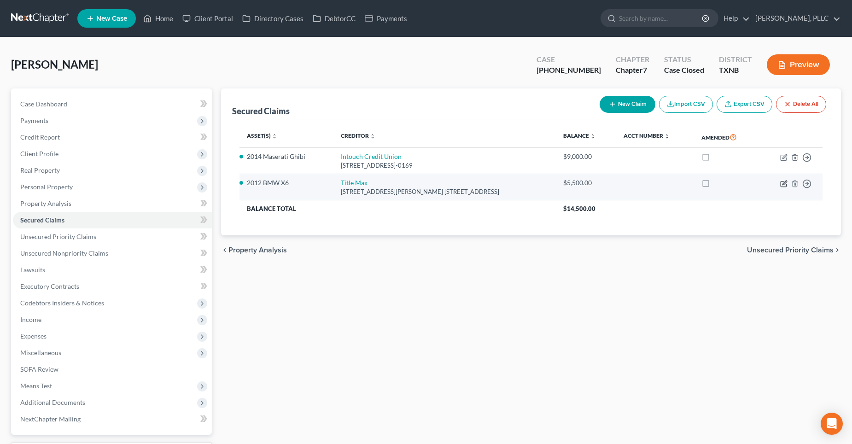
click at [782, 183] on icon "button" at bounding box center [783, 183] width 7 height 7
select select "45"
select select "2"
select select "0"
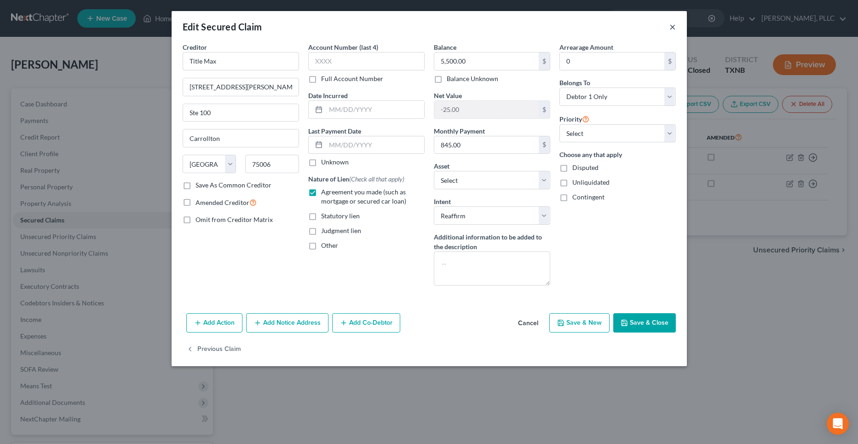
click at [674, 25] on button "×" at bounding box center [673, 26] width 6 height 11
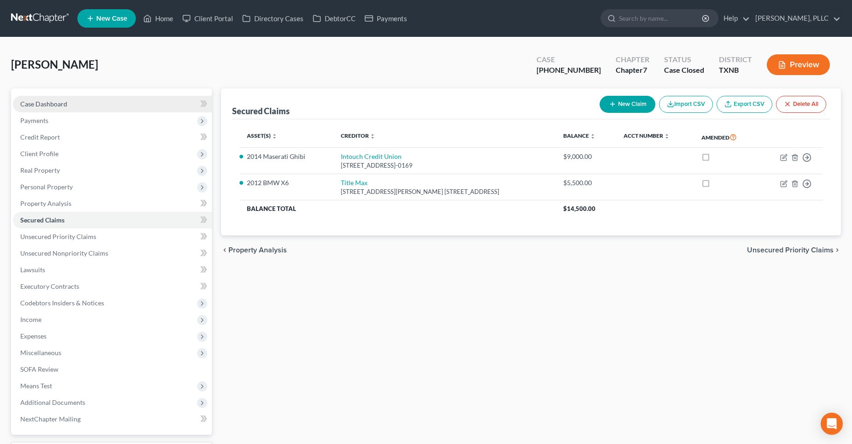
click at [69, 106] on link "Case Dashboard" at bounding box center [112, 104] width 199 height 17
select select "1"
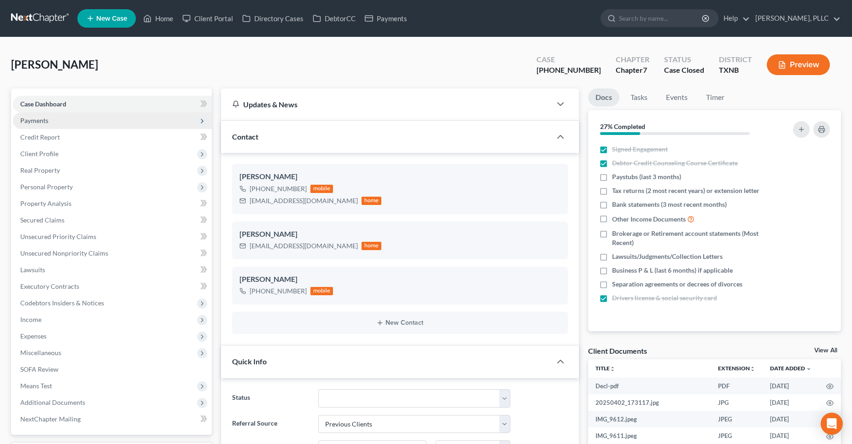
click at [58, 121] on span "Payments" at bounding box center [112, 120] width 199 height 17
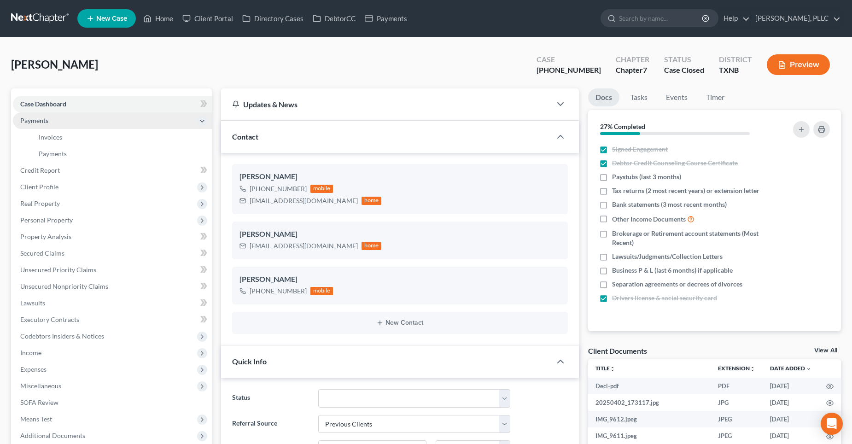
scroll to position [1425, 0]
click at [72, 136] on link "Invoices" at bounding box center [121, 137] width 180 height 17
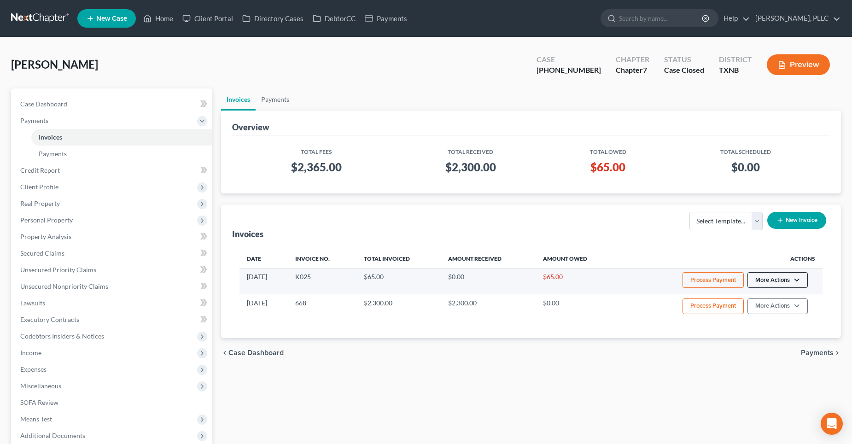
click at [797, 278] on button "More Actions" at bounding box center [777, 280] width 60 height 16
click at [776, 302] on link "View/Edit" at bounding box center [791, 299] width 108 height 16
select select "1"
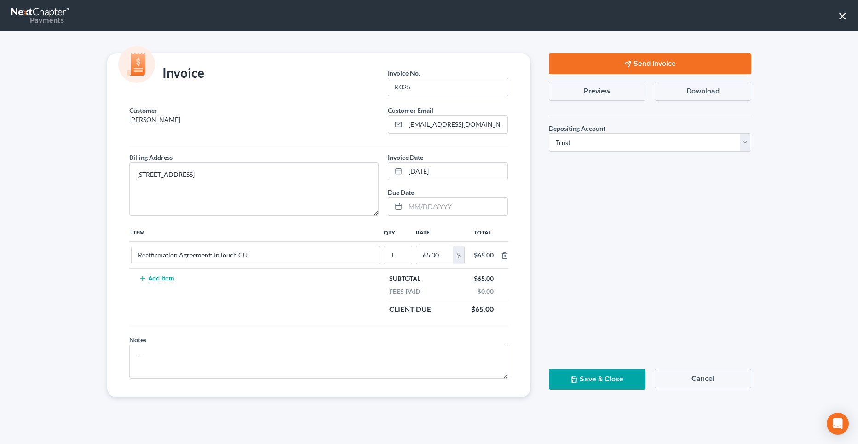
click at [634, 63] on button "Send Invoice" at bounding box center [650, 63] width 203 height 21
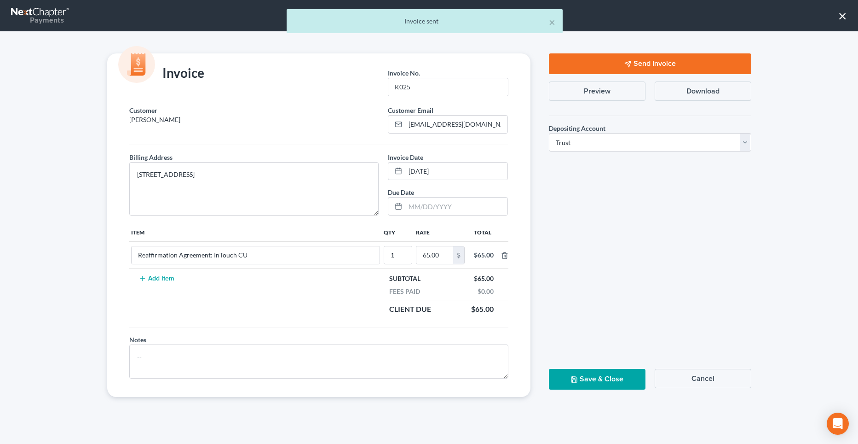
click at [608, 383] on button "Save & Close" at bounding box center [597, 379] width 97 height 21
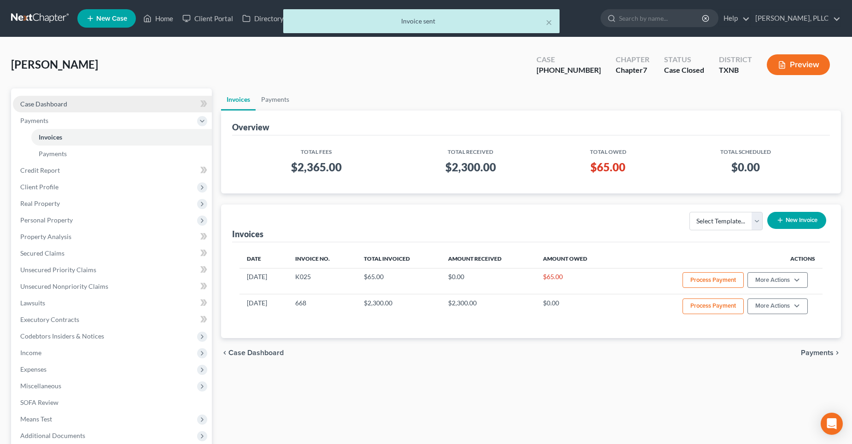
drag, startPoint x: 80, startPoint y: 104, endPoint x: 85, endPoint y: 107, distance: 5.8
click at [80, 104] on link "Case Dashboard" at bounding box center [112, 104] width 199 height 17
select select "1"
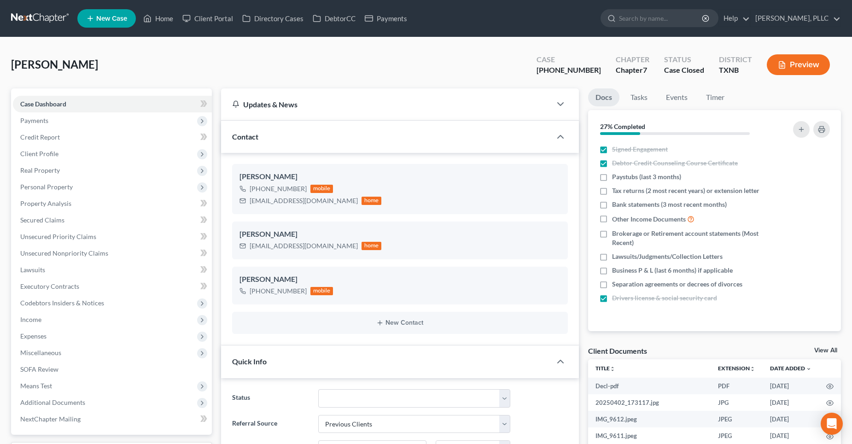
scroll to position [1425, 0]
click at [166, 19] on link "Home" at bounding box center [158, 18] width 39 height 17
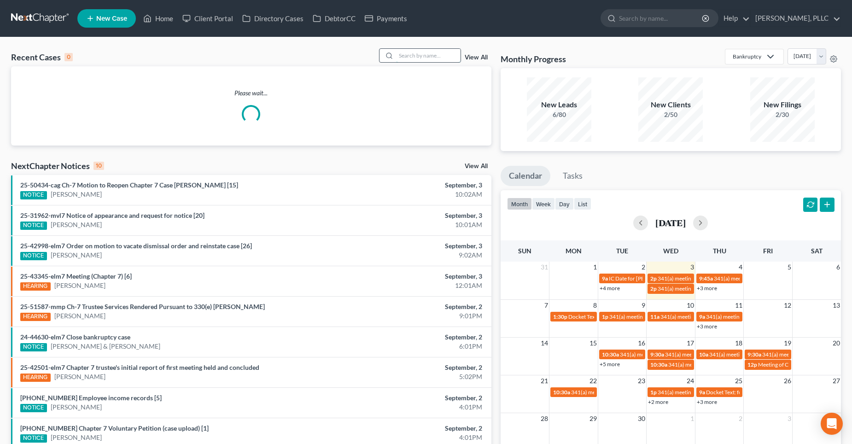
click at [418, 57] on input "search" at bounding box center [428, 55] width 64 height 13
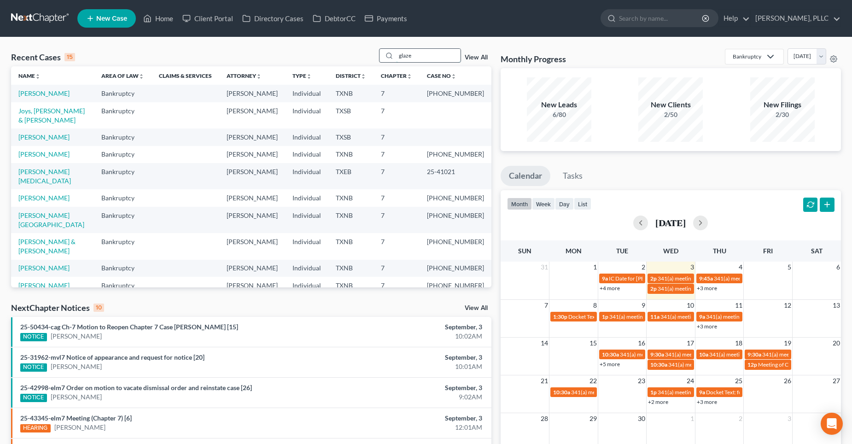
type input "glaze"
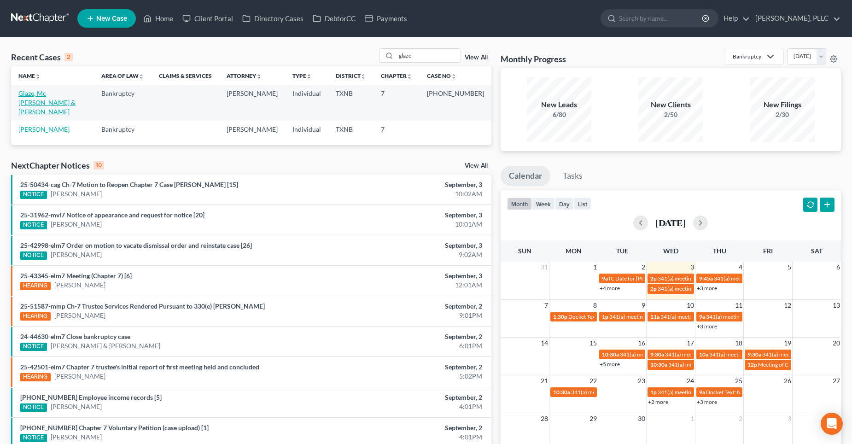
click at [46, 91] on link "Glaze, Mc [PERSON_NAME] & [PERSON_NAME]" at bounding box center [46, 102] width 57 height 26
select select "4"
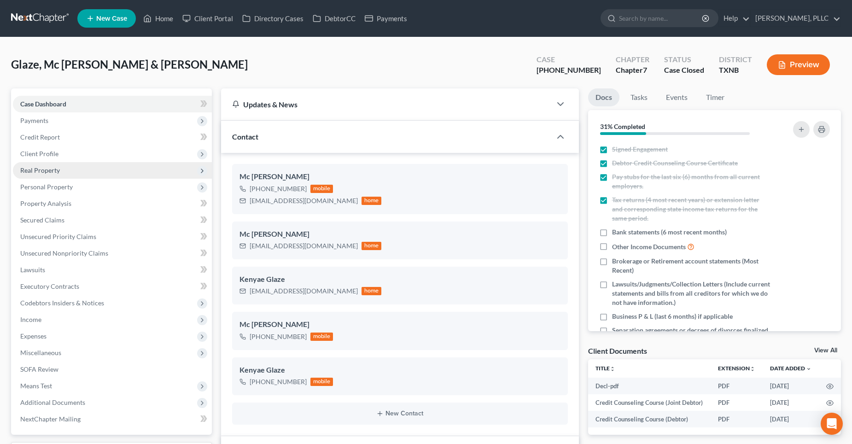
scroll to position [2504, 0]
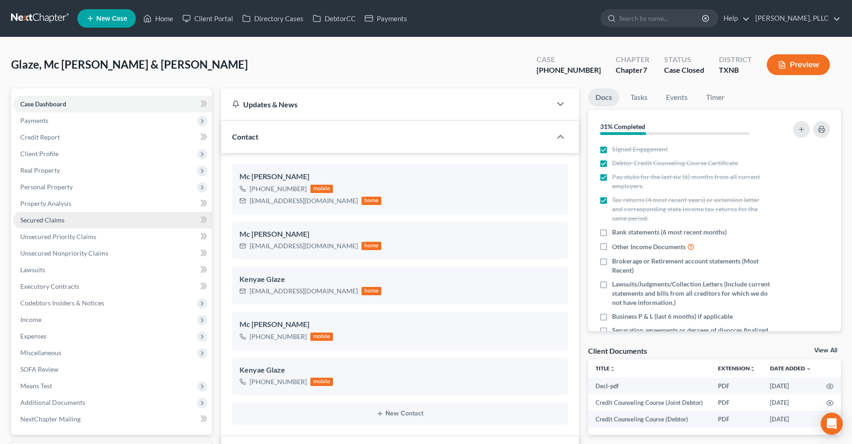
click at [65, 221] on link "Secured Claims" at bounding box center [112, 220] width 199 height 17
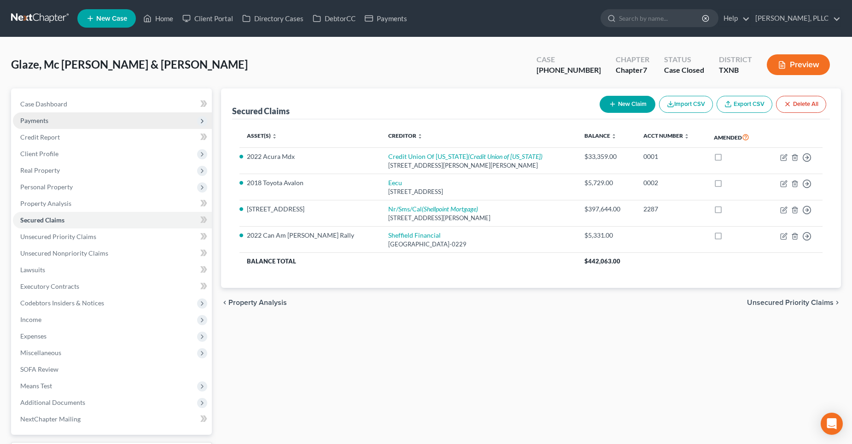
click at [49, 123] on span "Payments" at bounding box center [112, 120] width 199 height 17
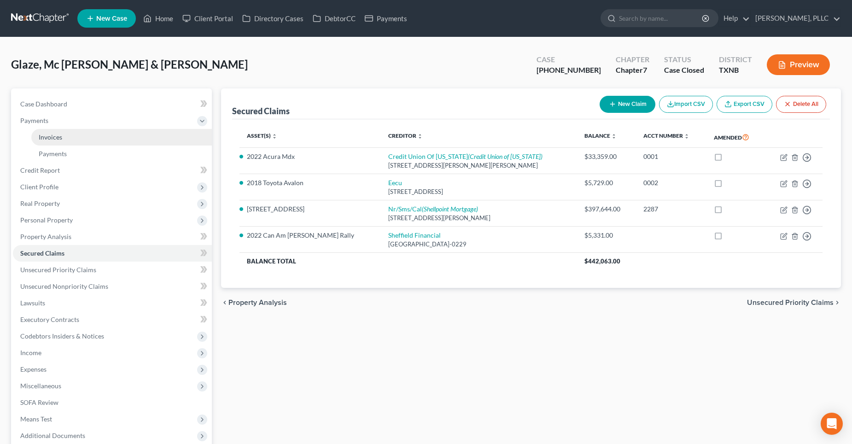
click at [61, 138] on span "Invoices" at bounding box center [50, 137] width 23 height 8
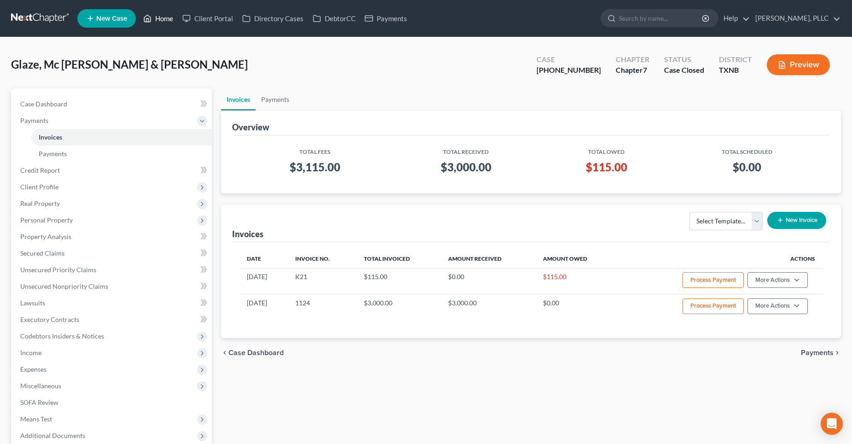
click at [164, 20] on link "Home" at bounding box center [158, 18] width 39 height 17
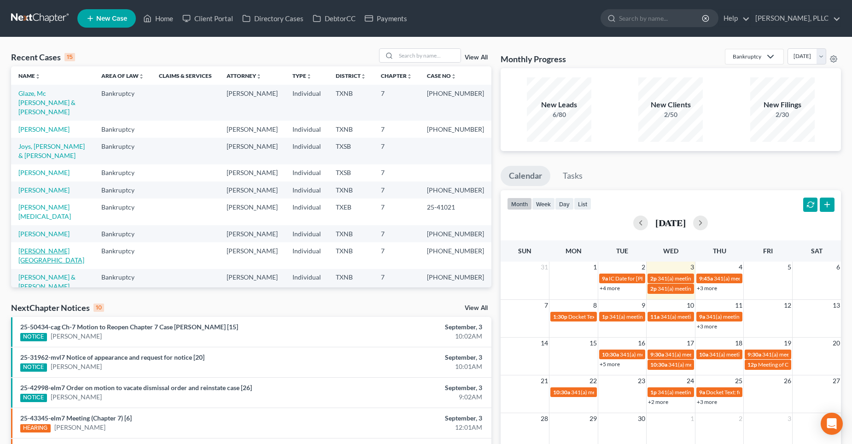
click at [35, 247] on link "[PERSON_NAME][GEOGRAPHIC_DATA]" at bounding box center [51, 255] width 66 height 17
select select "6"
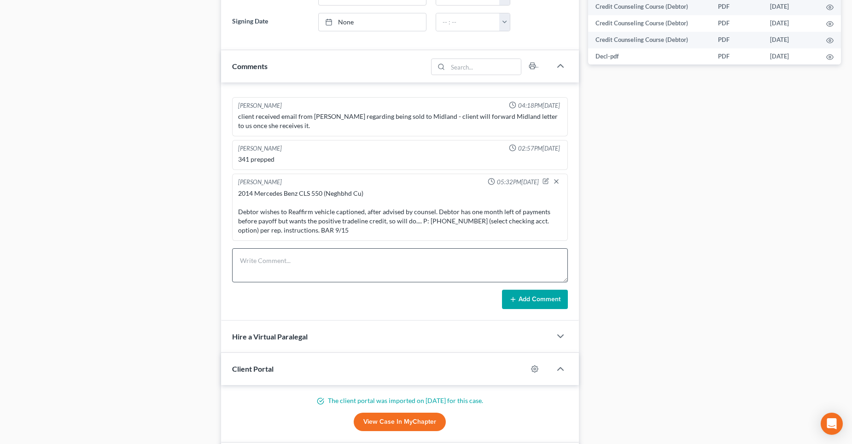
scroll to position [506, 0]
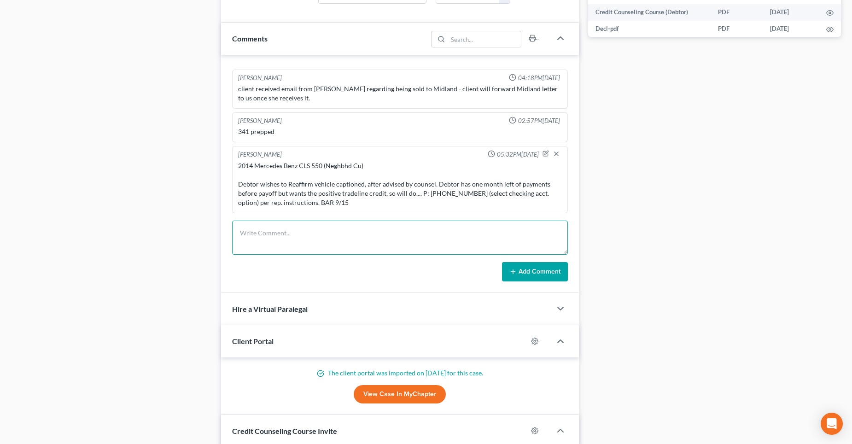
click at [282, 237] on textarea at bounding box center [400, 237] width 336 height 34
drag, startPoint x: 418, startPoint y: 193, endPoint x: 466, endPoint y: 194, distance: 48.3
click at [466, 194] on div "2014 Mercedes Benz CLS 550 (Neghbhd Cu) Debtor wishes to Reaffirm vehicle capti…" at bounding box center [400, 184] width 324 height 46
copy div "P: [PHONE_NUMBER]"
paste textarea "P: [PHONE_NUMBER]"
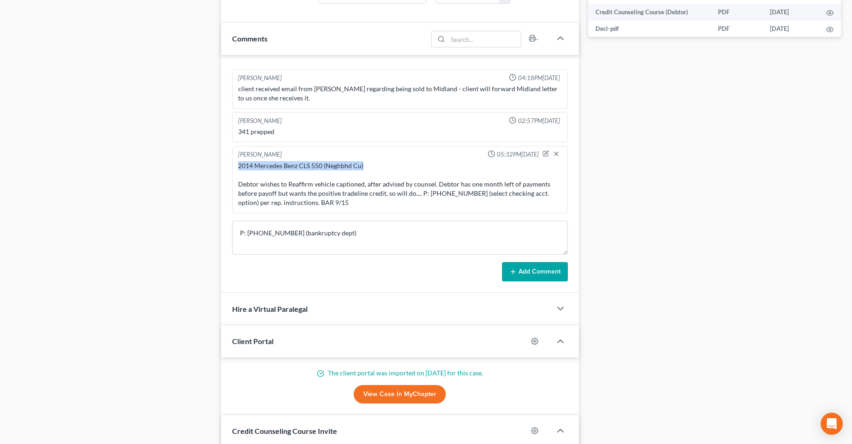
drag, startPoint x: 365, startPoint y: 163, endPoint x: 238, endPoint y: 167, distance: 127.6
click at [238, 167] on div "2014 Mercedes Benz CLS 550 (Neghbhd Cu) Debtor wishes to Reaffirm vehicle capti…" at bounding box center [400, 184] width 324 height 46
copy div "2014 Mercedes Benz CLS 550 (Neghbhd Cu)"
click at [239, 234] on textarea "P: [PHONE_NUMBER] (bankruptcy dept)" at bounding box center [400, 237] width 336 height 34
paste textarea "2014 Mercedes Benz CLS 550 (Neghbhd Cu)"
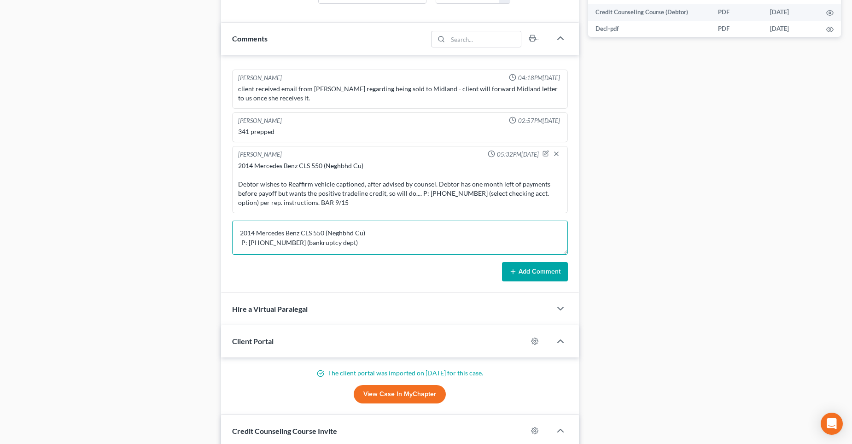
click at [373, 232] on textarea "2014 Mercedes Benz CLS 550 (Neghbhd Cu) P: [PHONE_NUMBER] (bankruptcy dept)" at bounding box center [400, 237] width 336 height 34
click at [321, 252] on textarea "2014 Mercedes Benz CLS 550 (Neghbhd Cu) P: [PHONE_NUMBER] (bankruptcy dept)" at bounding box center [400, 237] width 336 height 34
click at [425, 244] on textarea "2014 Mercedes Benz CLS 550 (Neghbhd Cu) P: [PHONE_NUMBER] (Bankruptcy dept.)" at bounding box center [400, 237] width 336 height 34
click at [426, 246] on textarea "2014 Mercedes Benz CLS 550 (Neghbhd Cu) P: [PHONE_NUMBER] (Bankruptcy dept.)" at bounding box center [400, 237] width 336 height 34
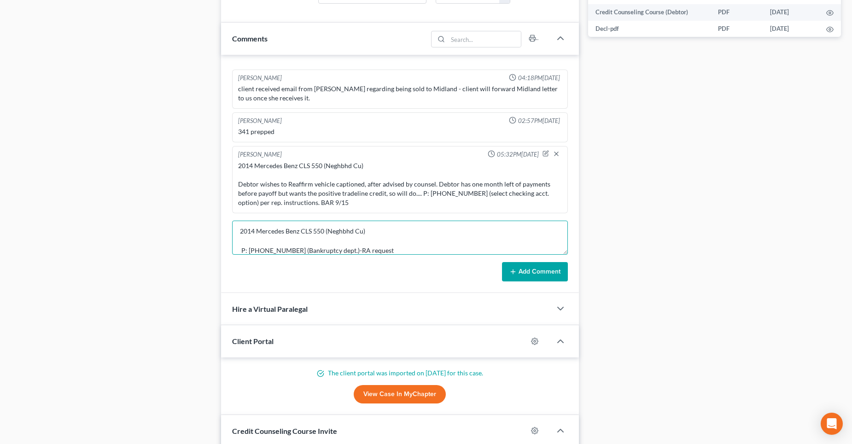
type textarea "2014 Mercedes Benz CLS 550 (Neghbhd Cu) P: [PHONE_NUMBER] (Bankruptcy dept.)-RA…"
click at [527, 271] on button "Add Comment" at bounding box center [535, 271] width 66 height 19
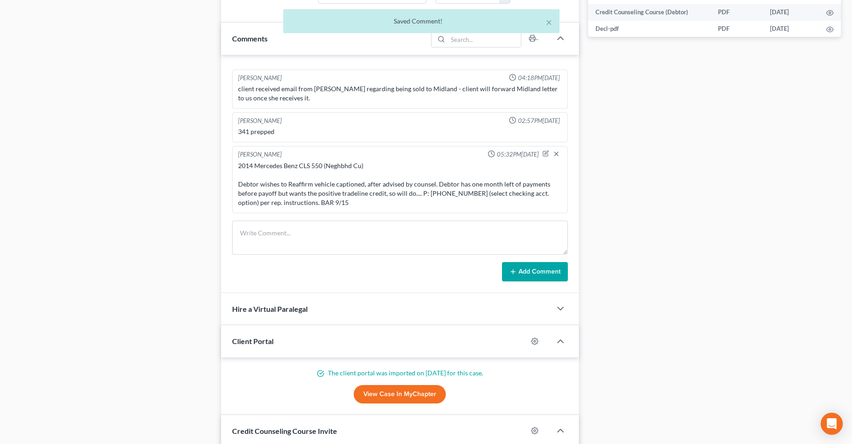
scroll to position [817, 0]
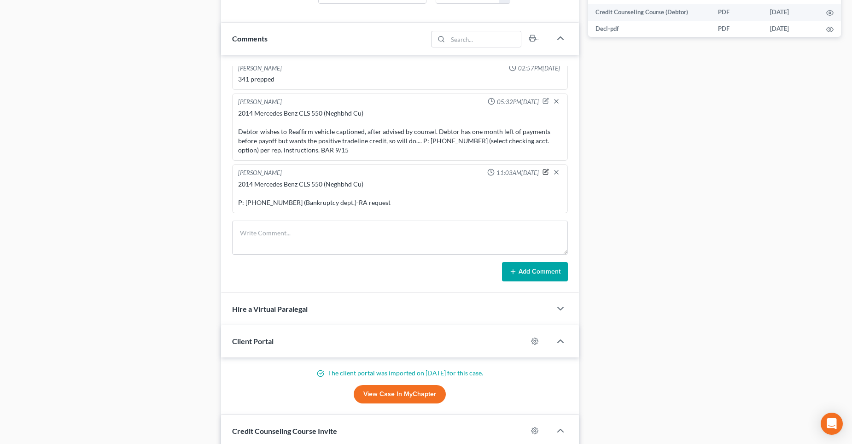
click at [544, 172] on icon "button" at bounding box center [546, 171] width 4 height 4
type textarea "2014 Mercedes Benz CLS 550 (Neghbhd Cu) P: [PHONE_NUMBER] (Bankruptcy dept.)-RA…"
click at [552, 171] on icon "button" at bounding box center [555, 171] width 7 height 7
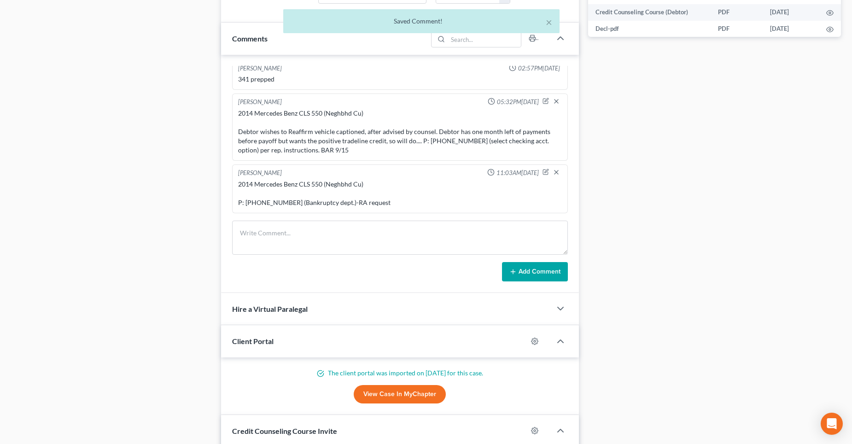
click at [289, 201] on div "2014 Mercedes Benz CLS 550 (Neghbhd Cu) P: [PHONE_NUMBER] (Bankruptcy dept.)-RA…" at bounding box center [400, 194] width 324 height 28
click at [287, 203] on div "2014 Mercedes Benz CLS 550 (Neghbhd Cu) P: [PHONE_NUMBER] (Bankruptcy dept.)-RA…" at bounding box center [400, 194] width 324 height 28
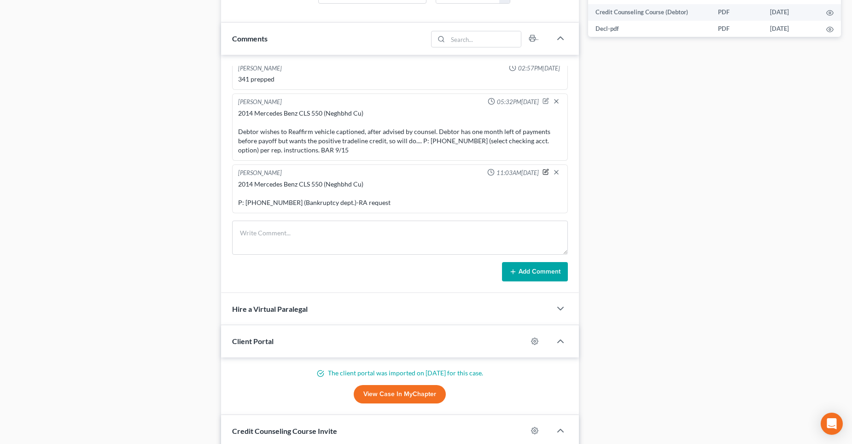
click at [542, 170] on icon "button" at bounding box center [545, 171] width 6 height 6
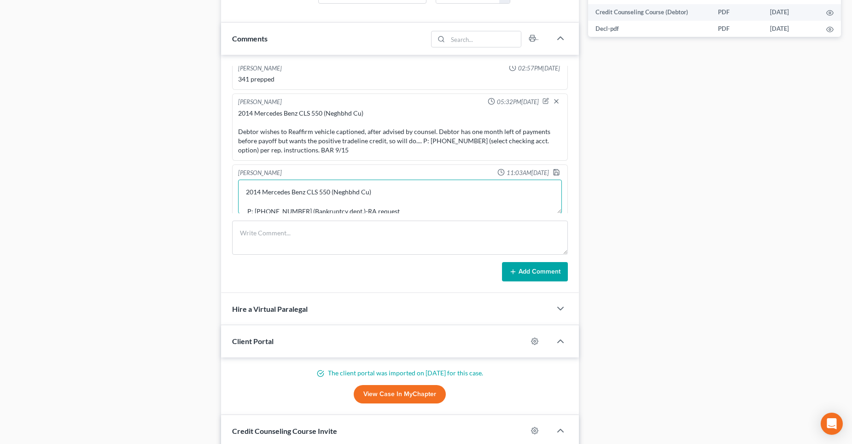
click at [308, 209] on textarea "2014 Mercedes Benz CLS 550 (Neghbhd Cu) P: [PHONE_NUMBER] (Bankruptcy dept.)-RA…" at bounding box center [400, 197] width 324 height 34
type textarea "2014 Mercedes Benz CLS 550 (Neghbhd Cu) P: [PHONE_NUMBER] (Bankruptcy dept.)-RA…"
click at [554, 171] on polyline "button" at bounding box center [555, 169] width 2 height 1
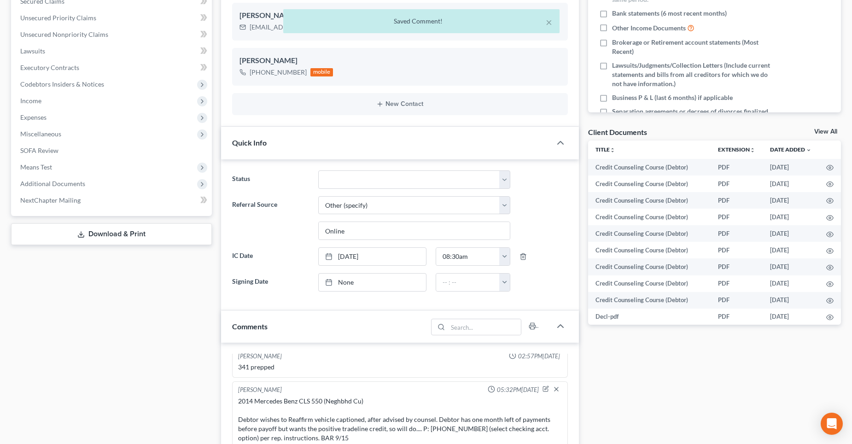
scroll to position [138, 0]
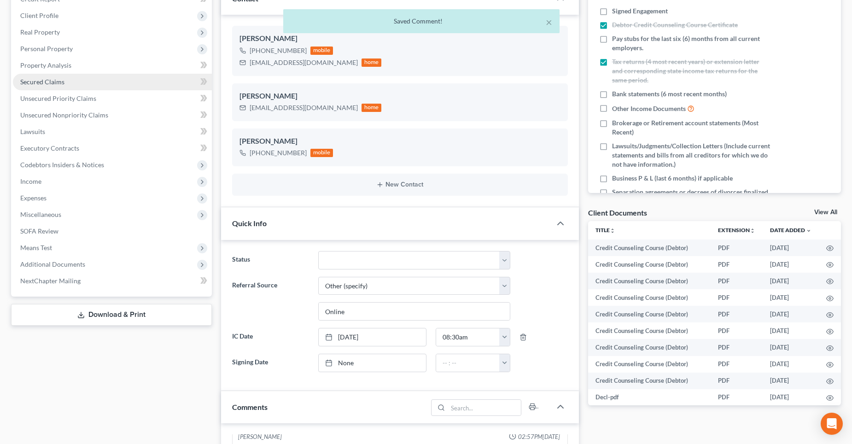
click at [75, 84] on link "Secured Claims" at bounding box center [112, 82] width 199 height 17
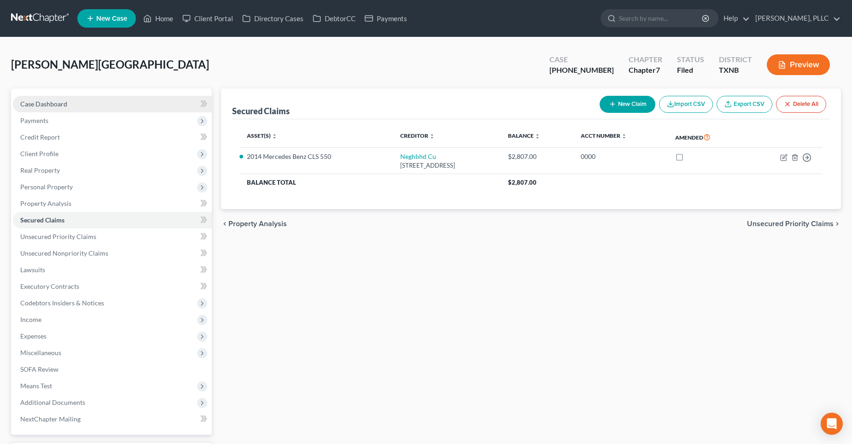
click at [53, 104] on span "Case Dashboard" at bounding box center [43, 104] width 47 height 8
select select "6"
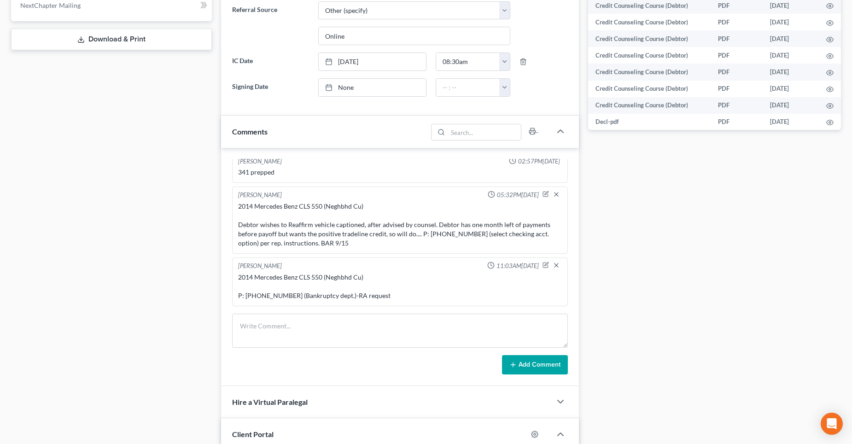
scroll to position [414, 0]
click at [542, 263] on icon "button" at bounding box center [545, 264] width 6 height 6
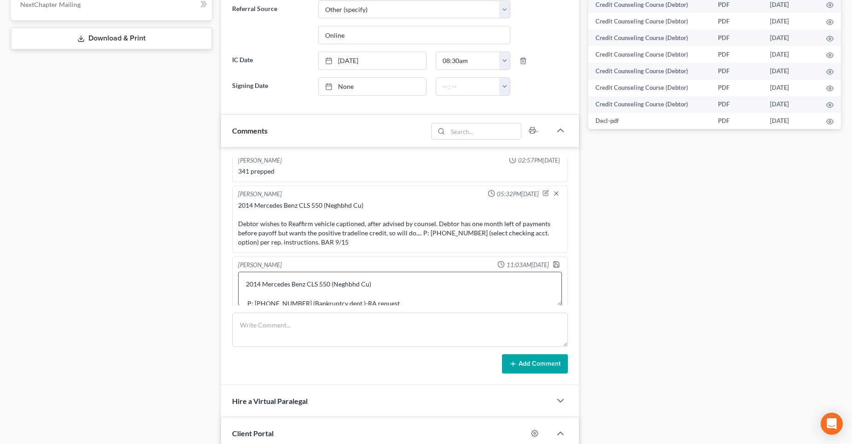
scroll to position [10, 0]
click at [414, 294] on textarea "2014 Mercedes Benz CLS 550 (Neghbhd Cu) P: [PHONE_NUMBER] (Bankruptcy dept.)-RA…" at bounding box center [400, 289] width 324 height 34
click at [462, 282] on textarea "2014 Mercedes Benz CLS 550 (Neghbhd Cu) P: 214-748-9393 ext. 2700 (Bankruptcy d…" at bounding box center [400, 289] width 324 height 34
type textarea "2014 Mercedes Benz CLS 550 (Neghbhd Cu) P: 214-748-9393 ext. 2700 (Bankruptcy d…"
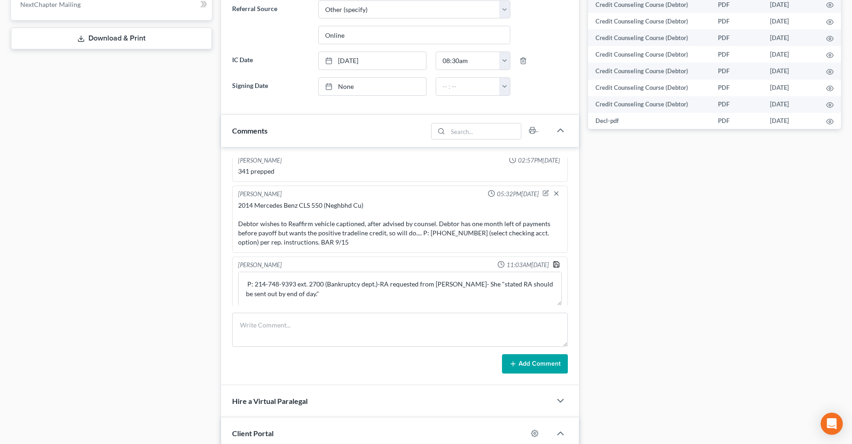
click at [552, 263] on icon "button" at bounding box center [555, 264] width 7 height 7
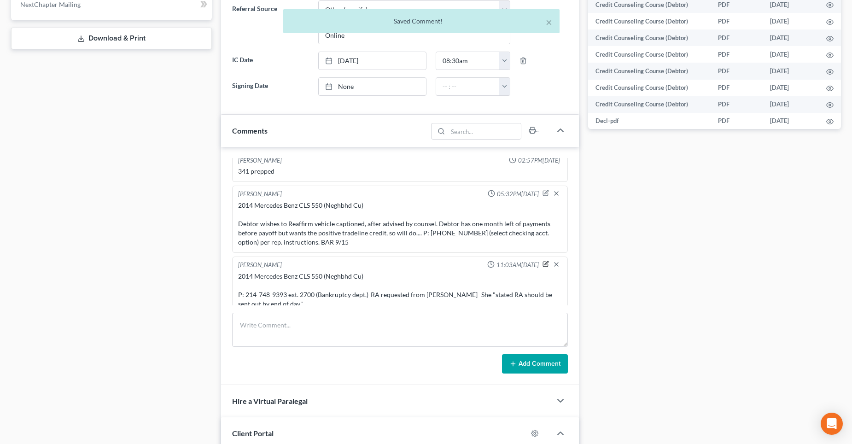
scroll to position [826, 0]
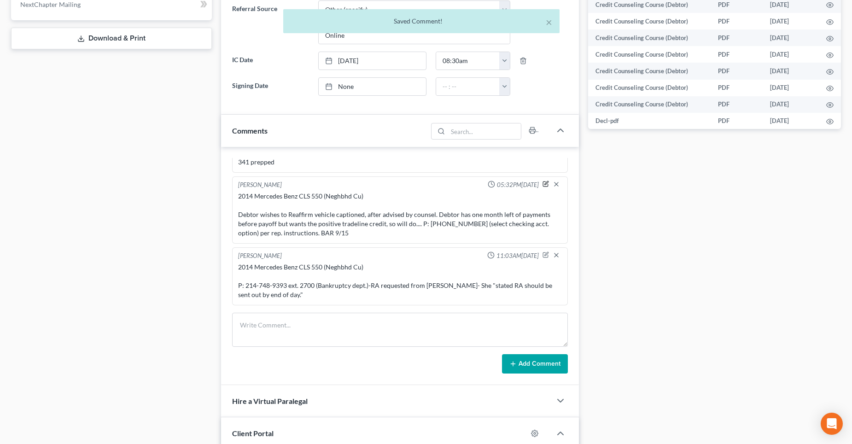
click at [544, 183] on icon "button" at bounding box center [546, 183] width 4 height 4
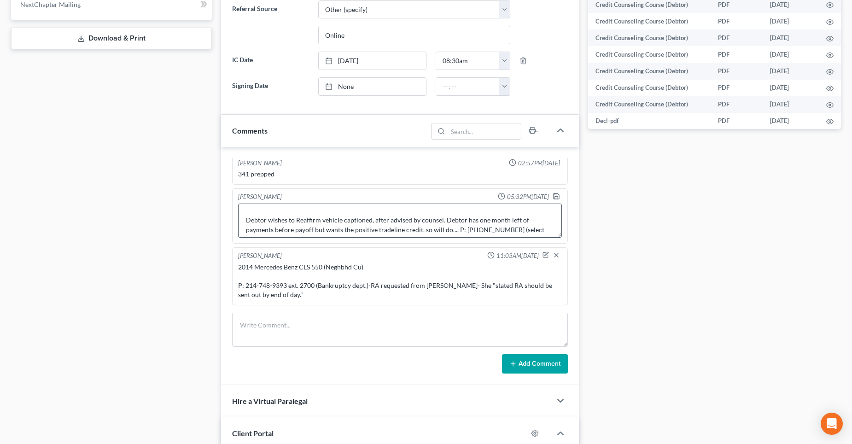
scroll to position [29, 0]
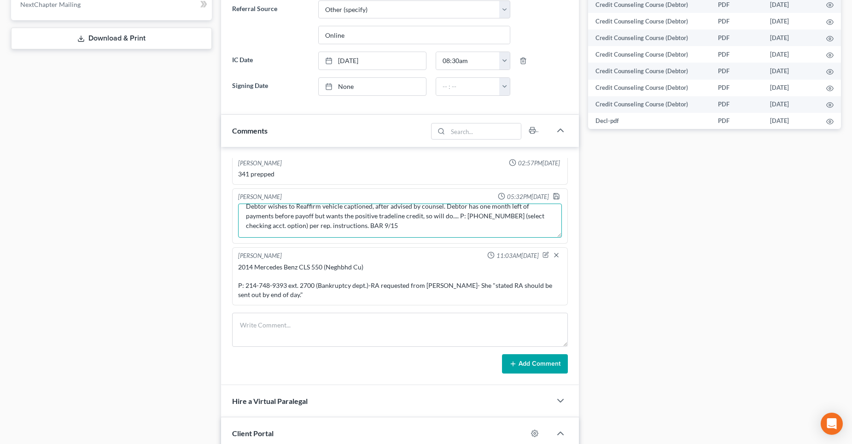
drag, startPoint x: 366, startPoint y: 224, endPoint x: 390, endPoint y: 241, distance: 29.4
click at [366, 224] on textarea "2014 Mercedes Benz CLS 550 (Neghbhd Cu) Debtor wishes to Reaffirm vehicle capti…" at bounding box center [400, 220] width 324 height 34
type textarea "2014 Mercedes Benz CLS 550 (Neghbhd Cu) Debtor wishes to Reaffirm vehicle capti…"
click at [552, 197] on icon "button" at bounding box center [555, 195] width 7 height 7
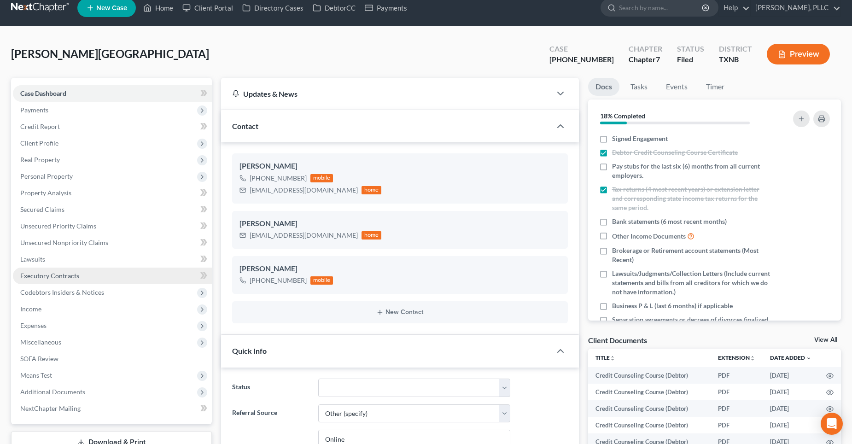
scroll to position [0, 0]
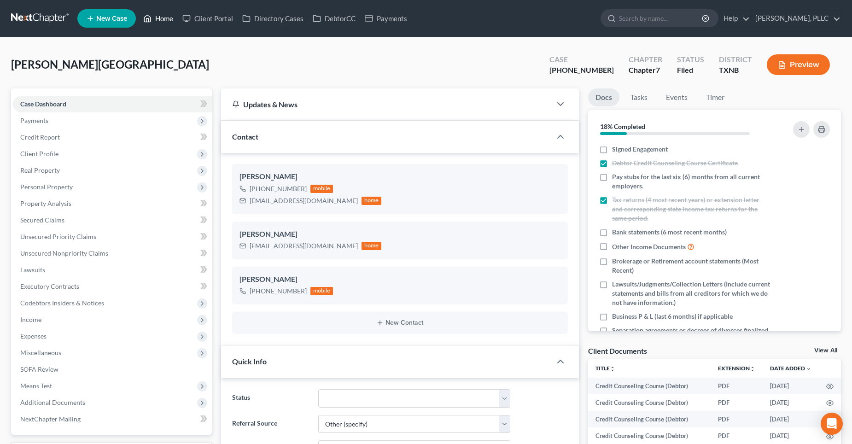
drag, startPoint x: 169, startPoint y: 18, endPoint x: 335, endPoint y: 60, distance: 170.6
click at [169, 18] on link "Home" at bounding box center [158, 18] width 39 height 17
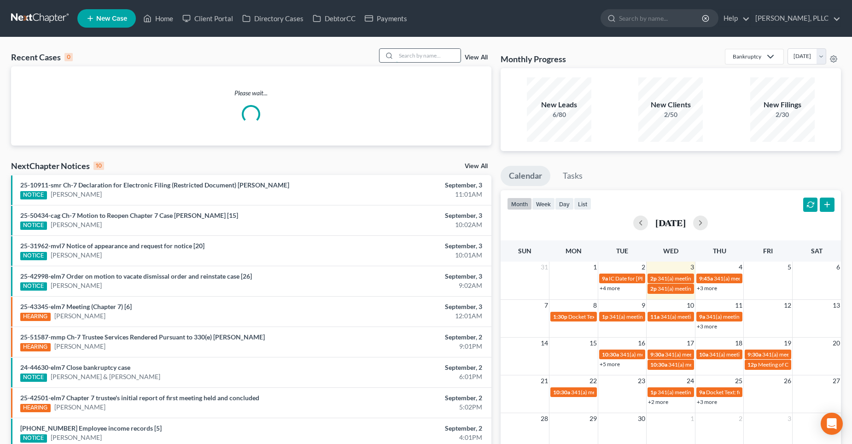
click at [438, 53] on input "search" at bounding box center [428, 55] width 64 height 13
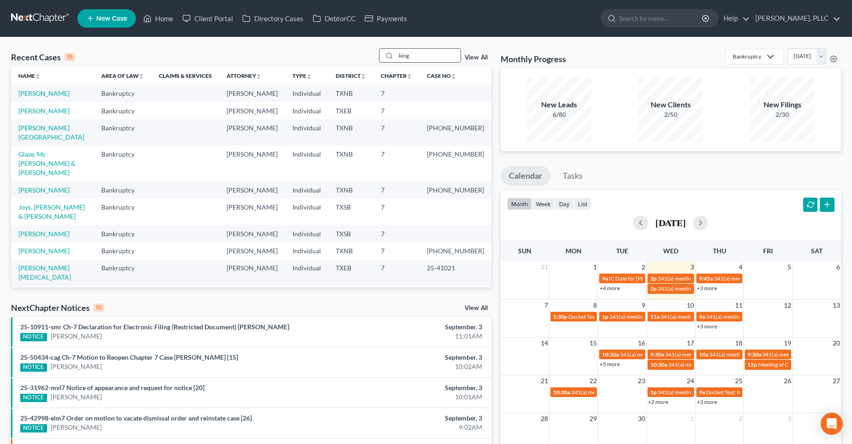
type input "king"
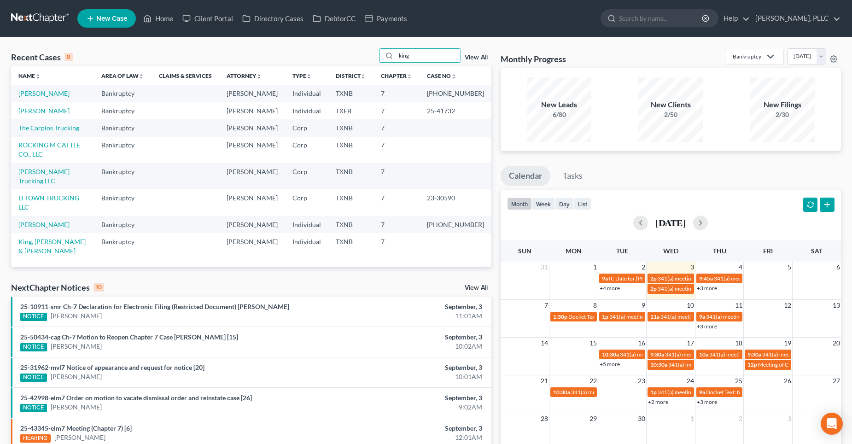
click at [44, 109] on link "[PERSON_NAME]" at bounding box center [43, 111] width 51 height 8
select select "4"
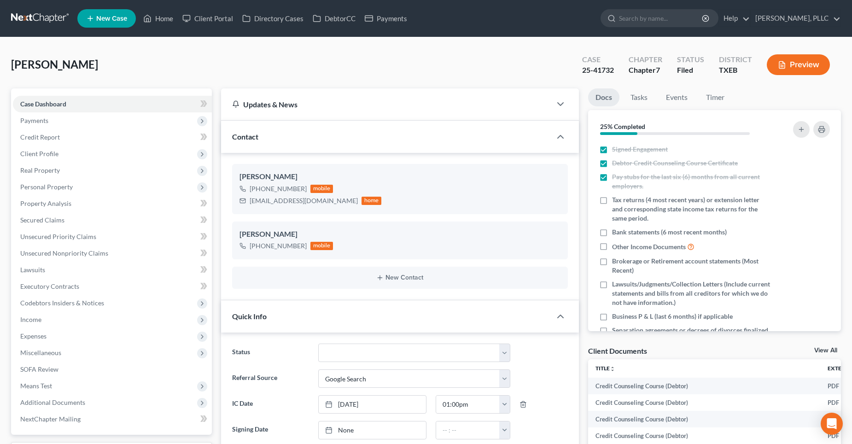
scroll to position [1171, 0]
click at [81, 223] on link "Secured Claims" at bounding box center [112, 220] width 199 height 17
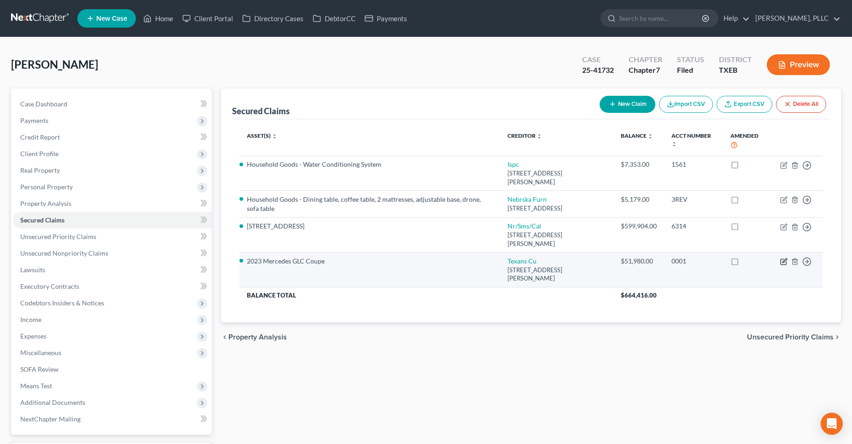
click at [784, 258] on icon "button" at bounding box center [783, 261] width 7 height 7
select select "45"
select select "0"
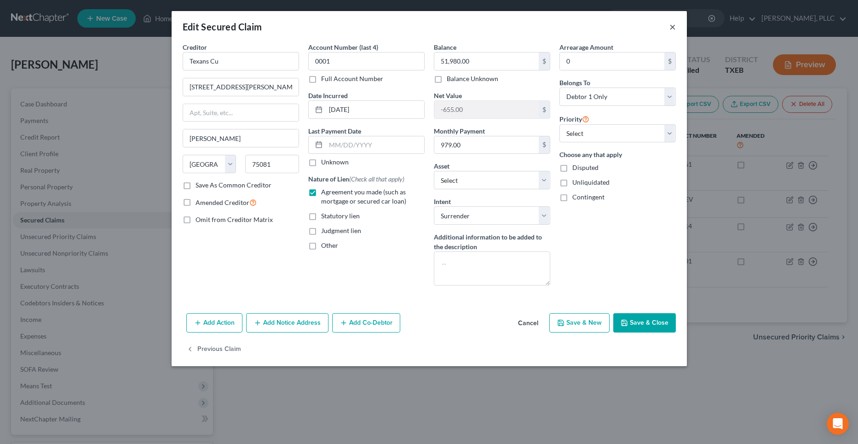
click at [674, 24] on button "×" at bounding box center [673, 26] width 6 height 11
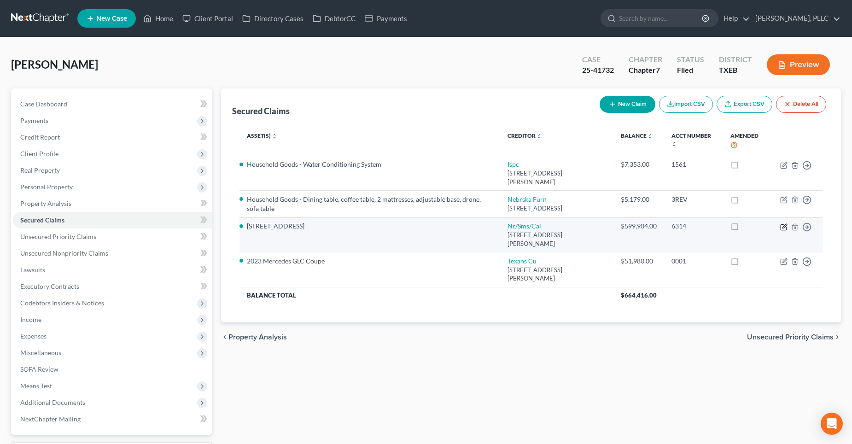
click at [782, 223] on icon "button" at bounding box center [783, 226] width 7 height 7
select select "42"
select select "20"
select select "2"
select select "0"
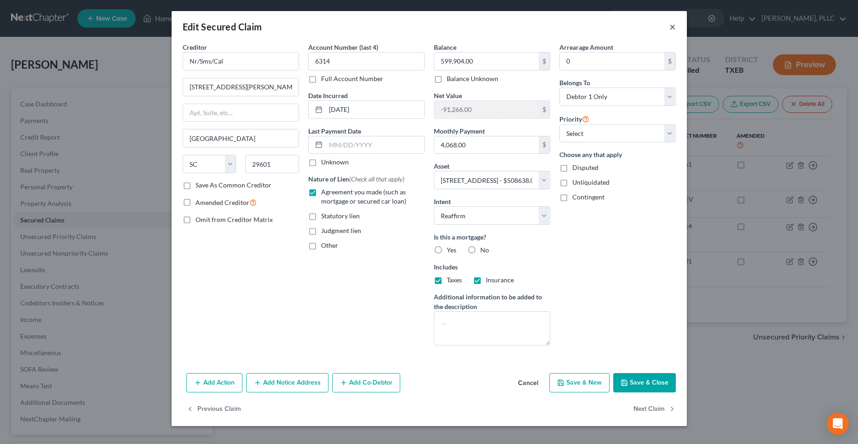
click at [674, 27] on button "×" at bounding box center [673, 26] width 6 height 11
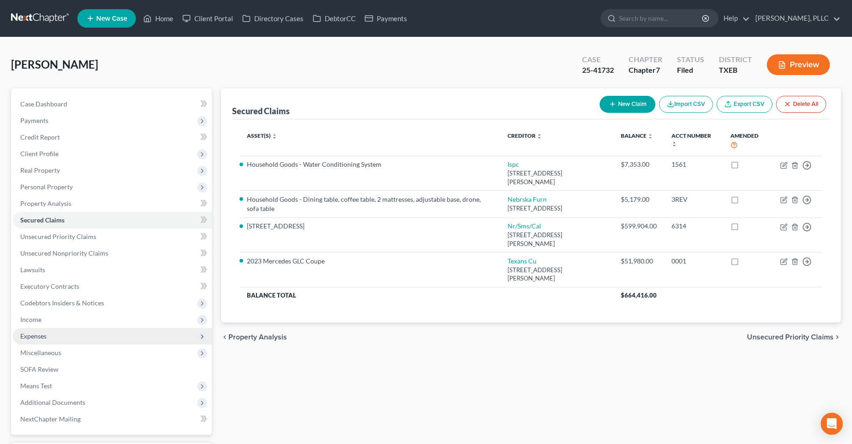
click at [43, 337] on span "Expenses" at bounding box center [33, 336] width 26 height 8
click at [44, 336] on span "Expenses" at bounding box center [33, 336] width 26 height 8
click at [51, 336] on span "Expenses" at bounding box center [112, 336] width 199 height 17
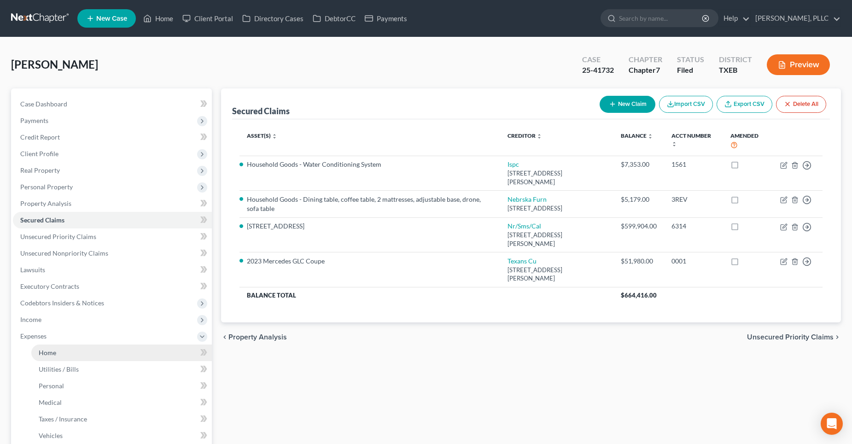
click at [51, 351] on span "Home" at bounding box center [47, 352] width 17 height 8
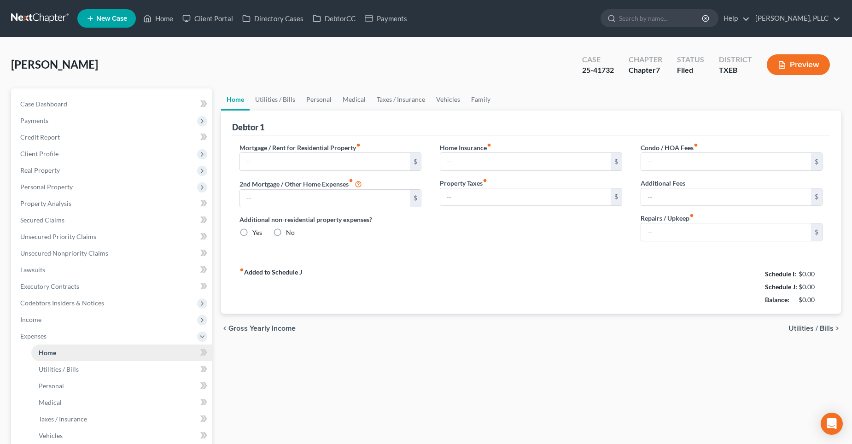
type input "4,062.00"
type input "0.00"
radio input "true"
type input "0.00"
type input "125.00"
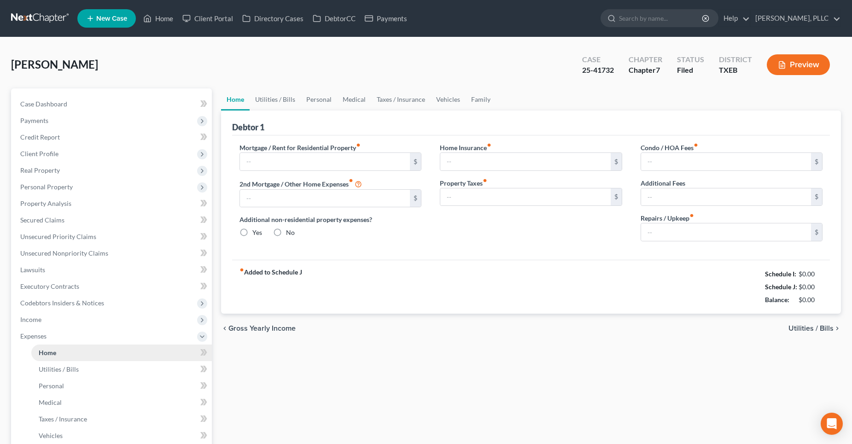
type input "0.00"
type input "50.00"
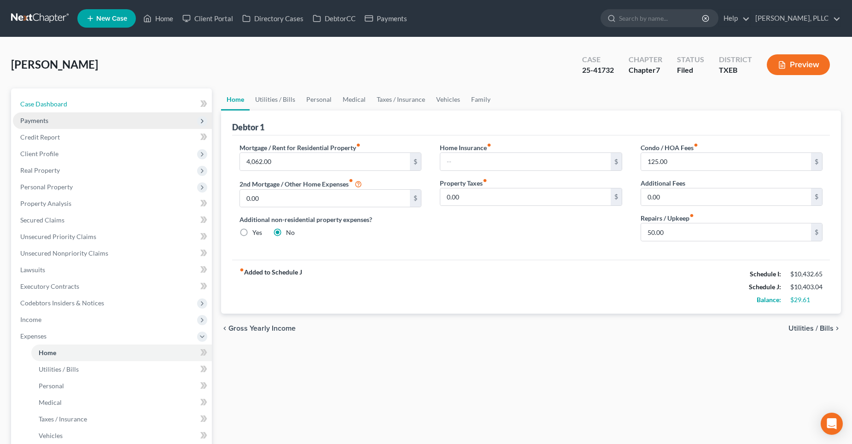
drag, startPoint x: 60, startPoint y: 103, endPoint x: 132, endPoint y: 114, distance: 72.6
click at [60, 103] on span "Case Dashboard" at bounding box center [43, 104] width 47 height 8
select select "4"
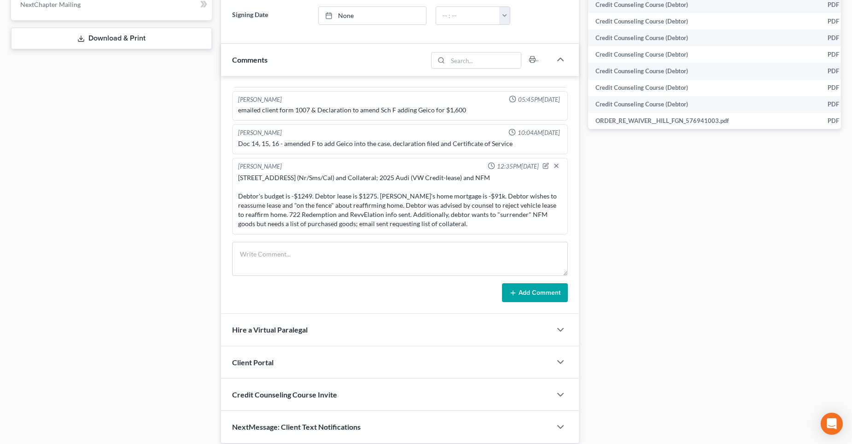
scroll to position [368, 0]
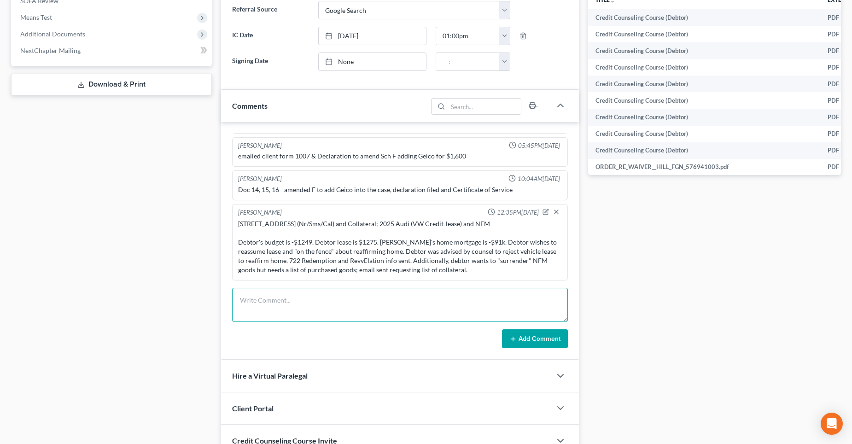
click at [250, 302] on textarea at bounding box center [400, 305] width 336 height 34
type textarea "reassume lease call new rez"
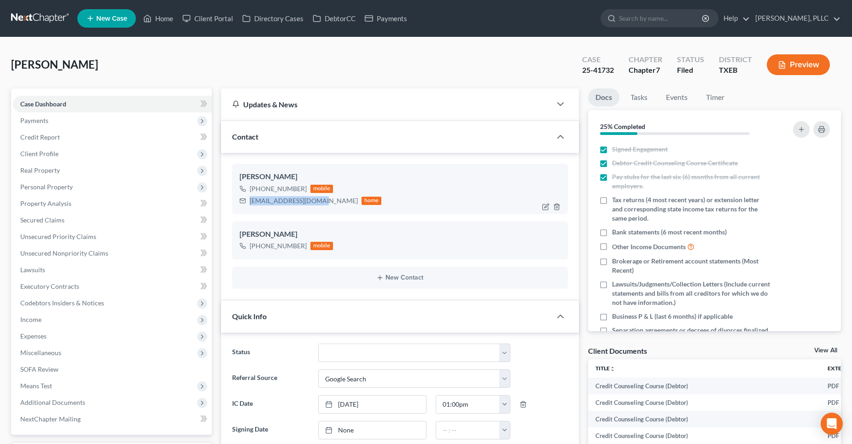
drag, startPoint x: 314, startPoint y: 201, endPoint x: 244, endPoint y: 213, distance: 71.0
click at [244, 213] on div "[PERSON_NAME] [PHONE_NUMBER] mobile [EMAIL_ADDRESS][DOMAIN_NAME] home" at bounding box center [400, 189] width 336 height 50
copy div "[EMAIL_ADDRESS][DOMAIN_NAME]"
click at [62, 104] on span "Case Dashboard" at bounding box center [43, 104] width 46 height 8
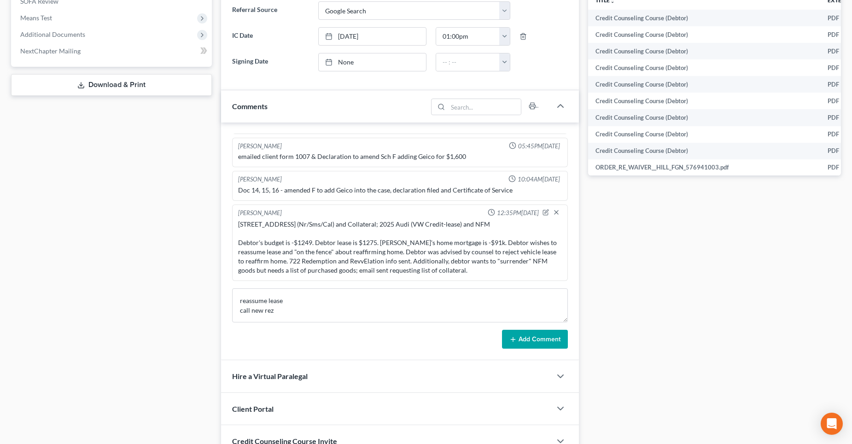
scroll to position [368, 0]
